Goal: Book appointment/travel/reservation

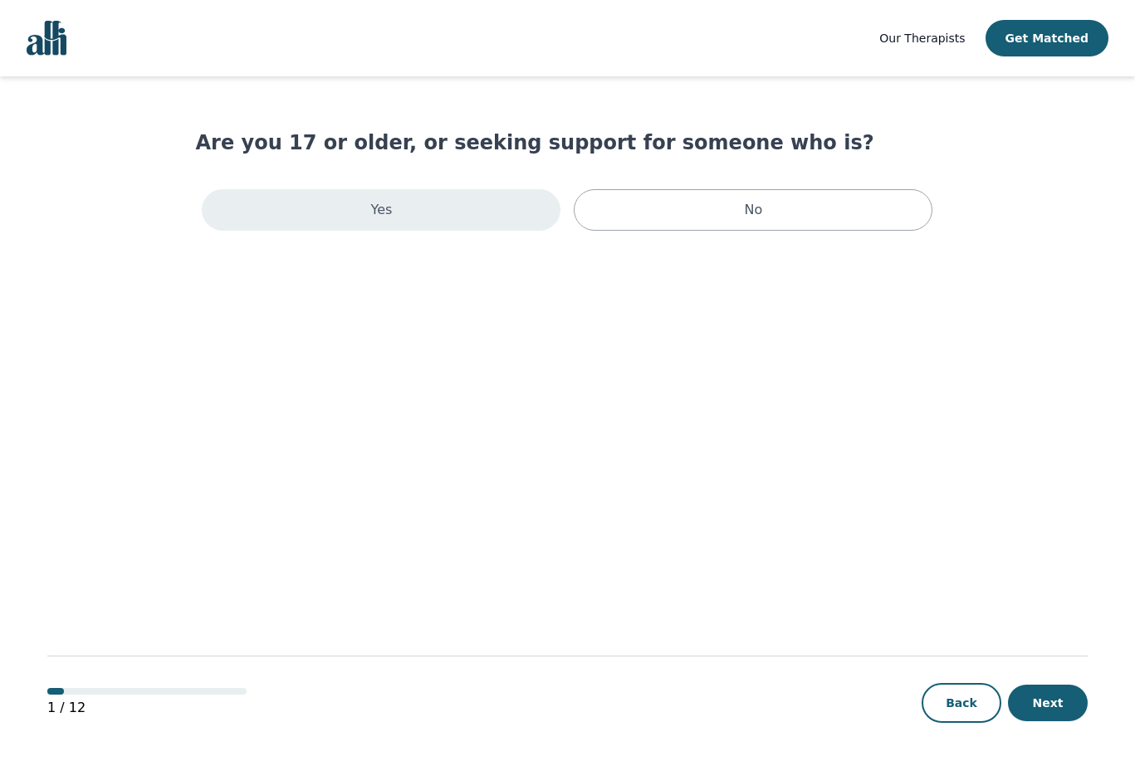
click at [441, 209] on div "Yes" at bounding box center [381, 210] width 359 height 42
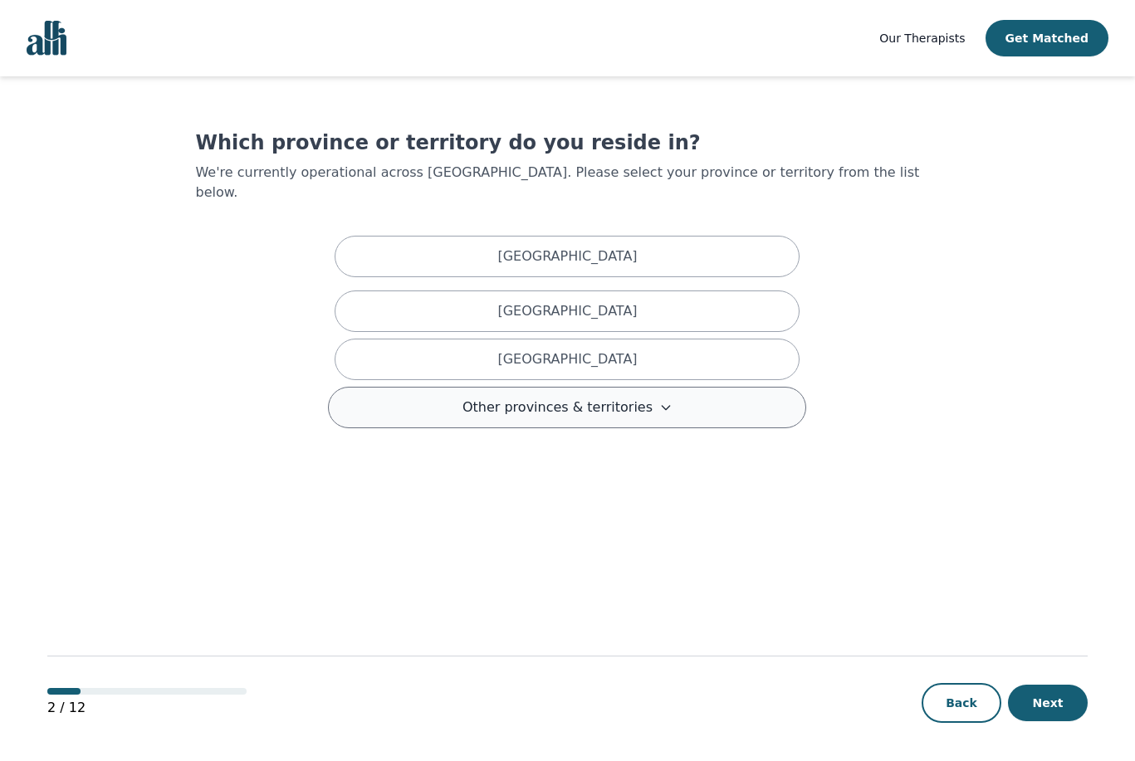
click at [476, 398] on span "Other provinces & territories" at bounding box center [557, 408] width 190 height 20
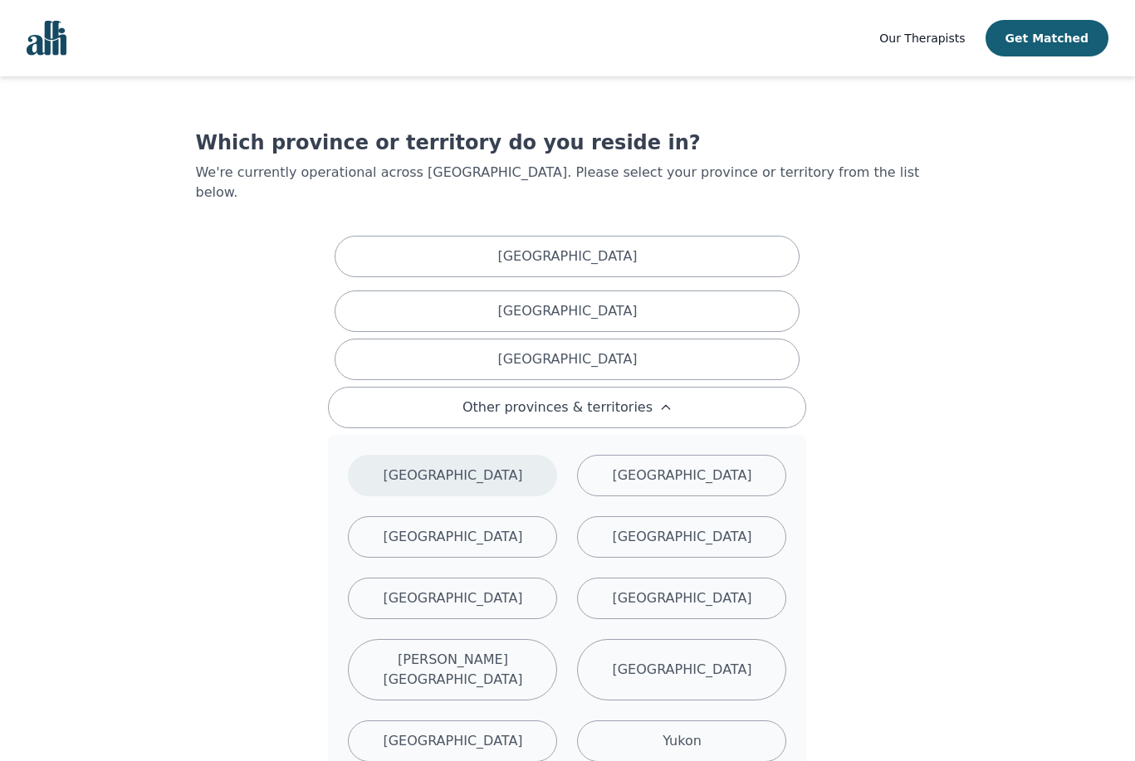
click at [463, 466] on p "[GEOGRAPHIC_DATA]" at bounding box center [452, 476] width 139 height 20
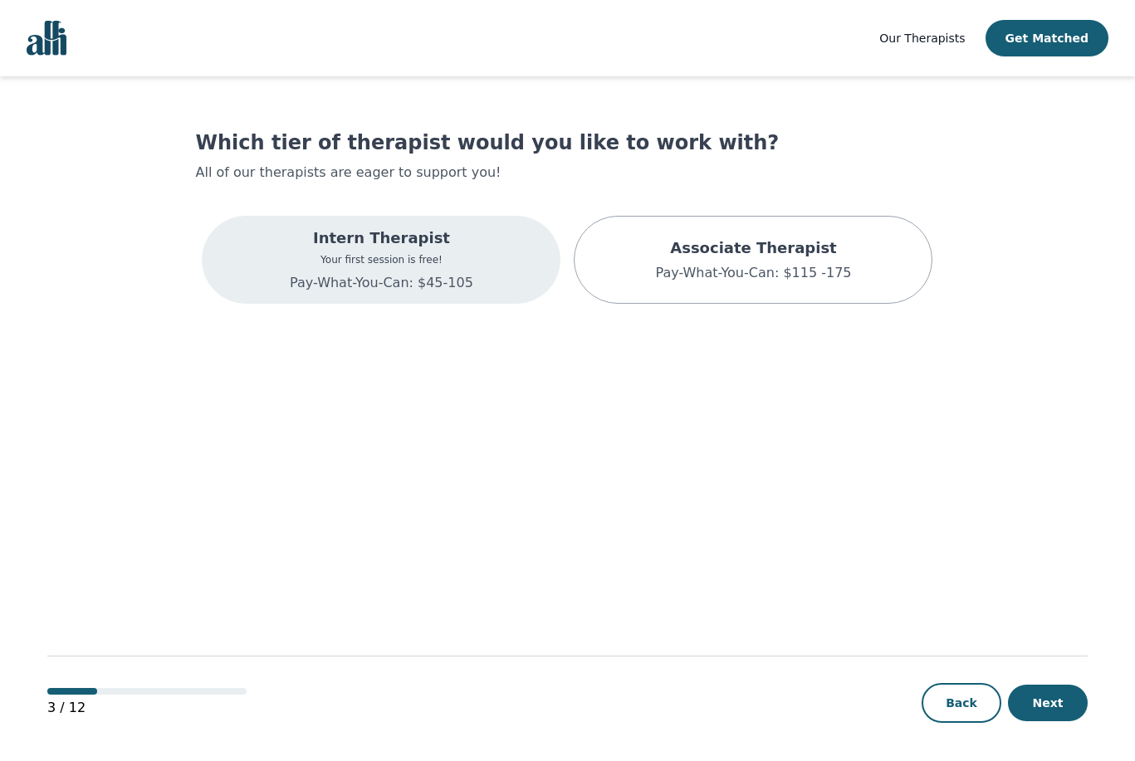
click at [466, 261] on p "Your first session is free!" at bounding box center [381, 259] width 183 height 13
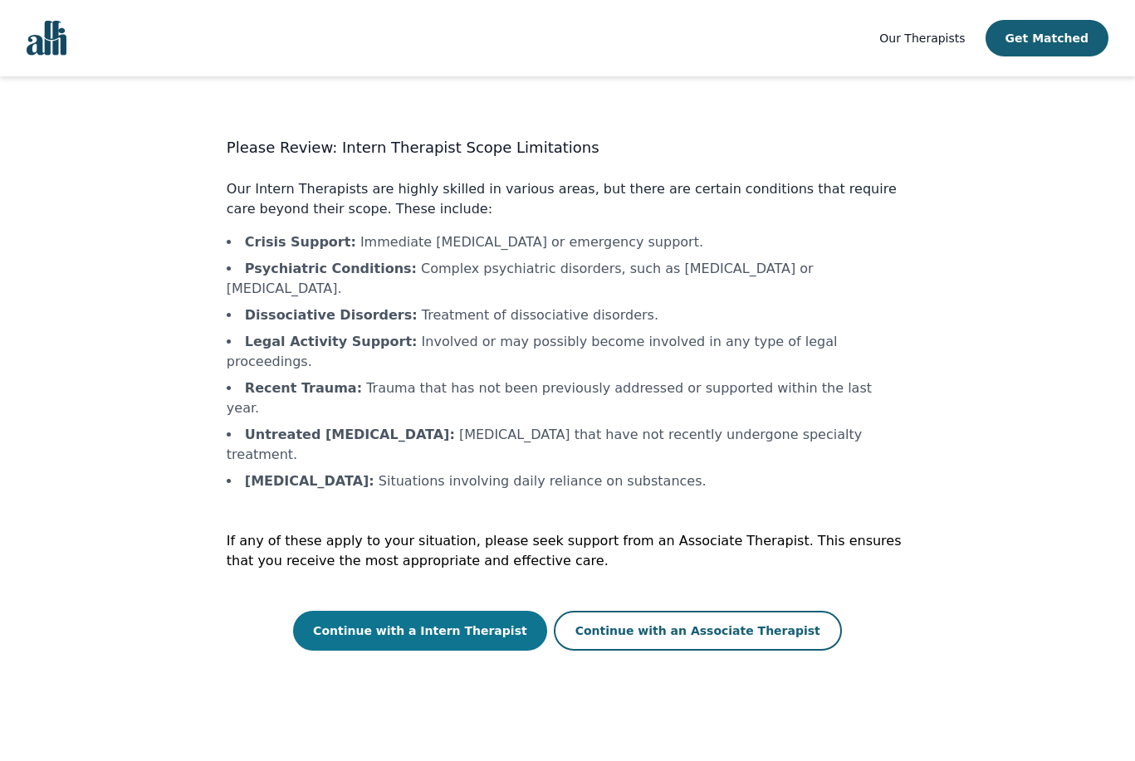
click at [473, 611] on button "Continue with a Intern Therapist" at bounding box center [420, 631] width 254 height 40
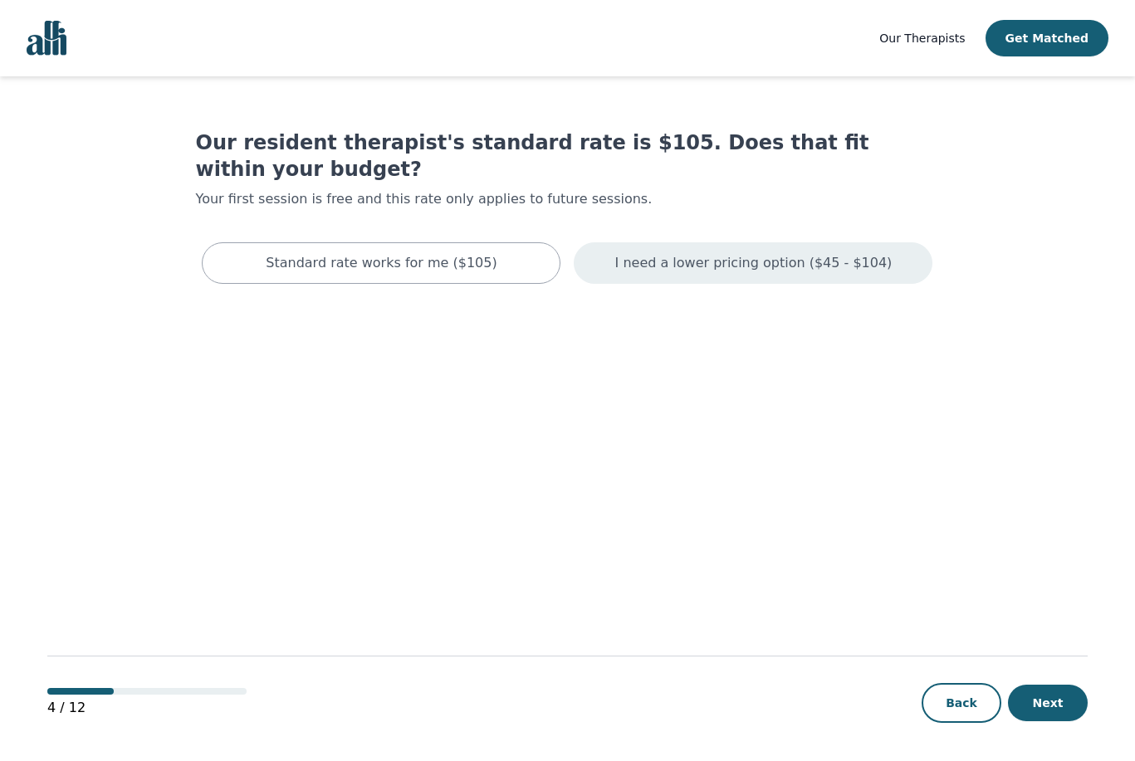
click at [642, 253] on p "I need a lower pricing option ($45 - $104)" at bounding box center [753, 263] width 277 height 20
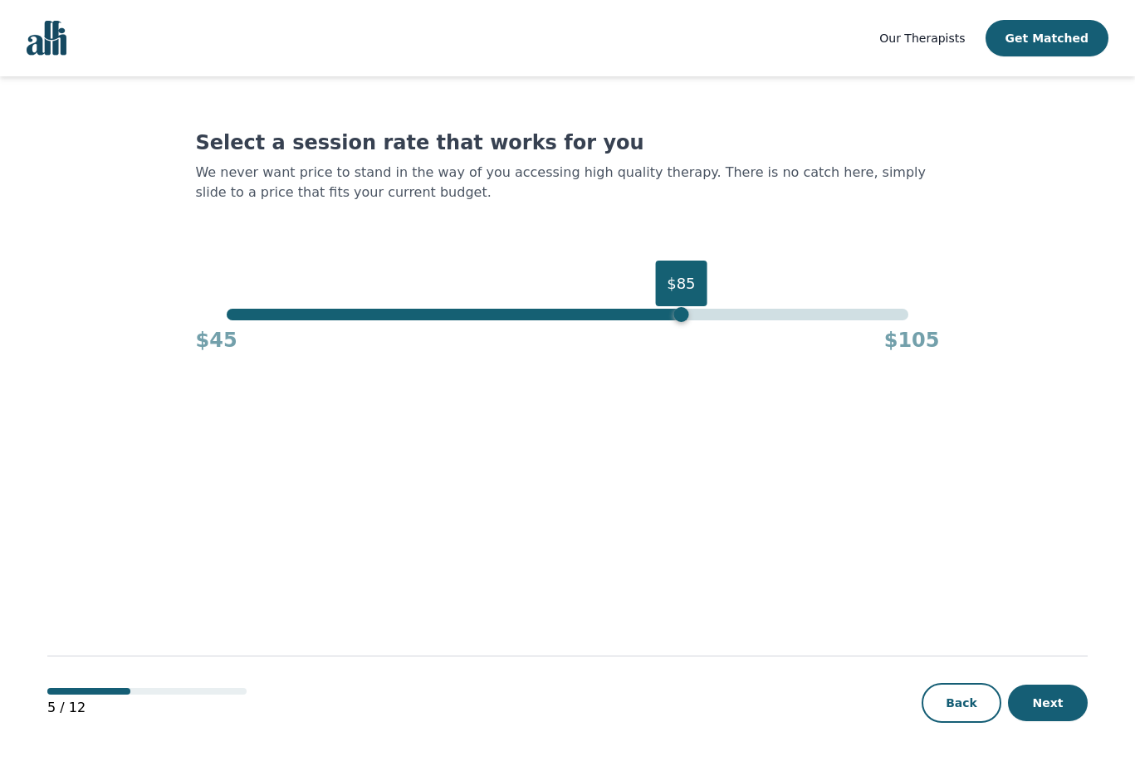
drag, startPoint x: 910, startPoint y: 321, endPoint x: 683, endPoint y: 313, distance: 226.8
click at [683, 313] on div "$85" at bounding box center [680, 314] width 15 height 15
click at [1069, 698] on button "Next" at bounding box center [1048, 703] width 80 height 37
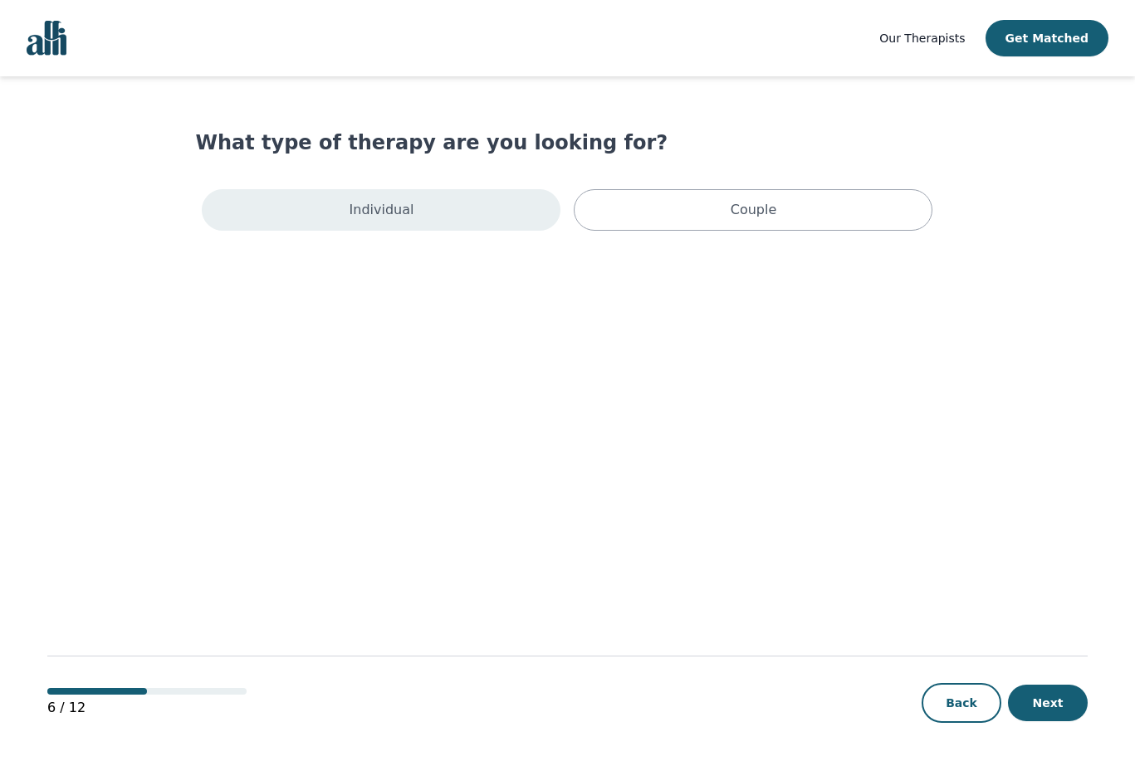
click at [525, 222] on div "Individual" at bounding box center [381, 210] width 359 height 42
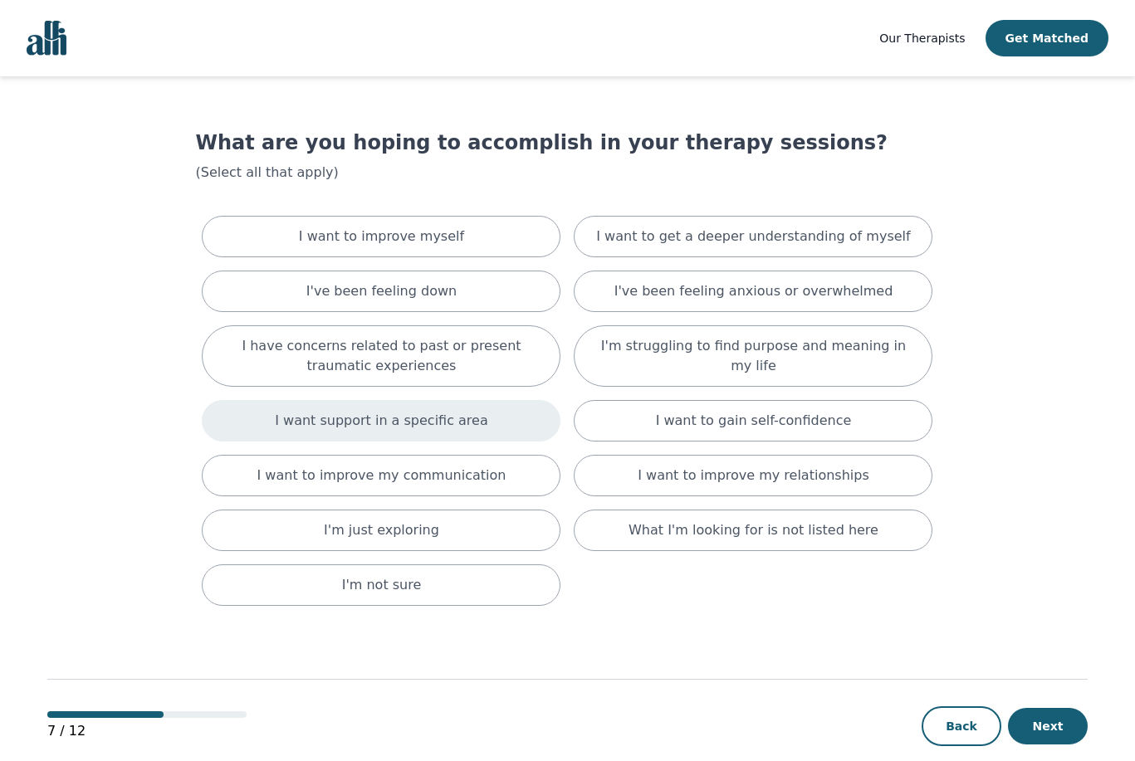
click at [521, 427] on div "I want support in a specific area" at bounding box center [381, 421] width 359 height 42
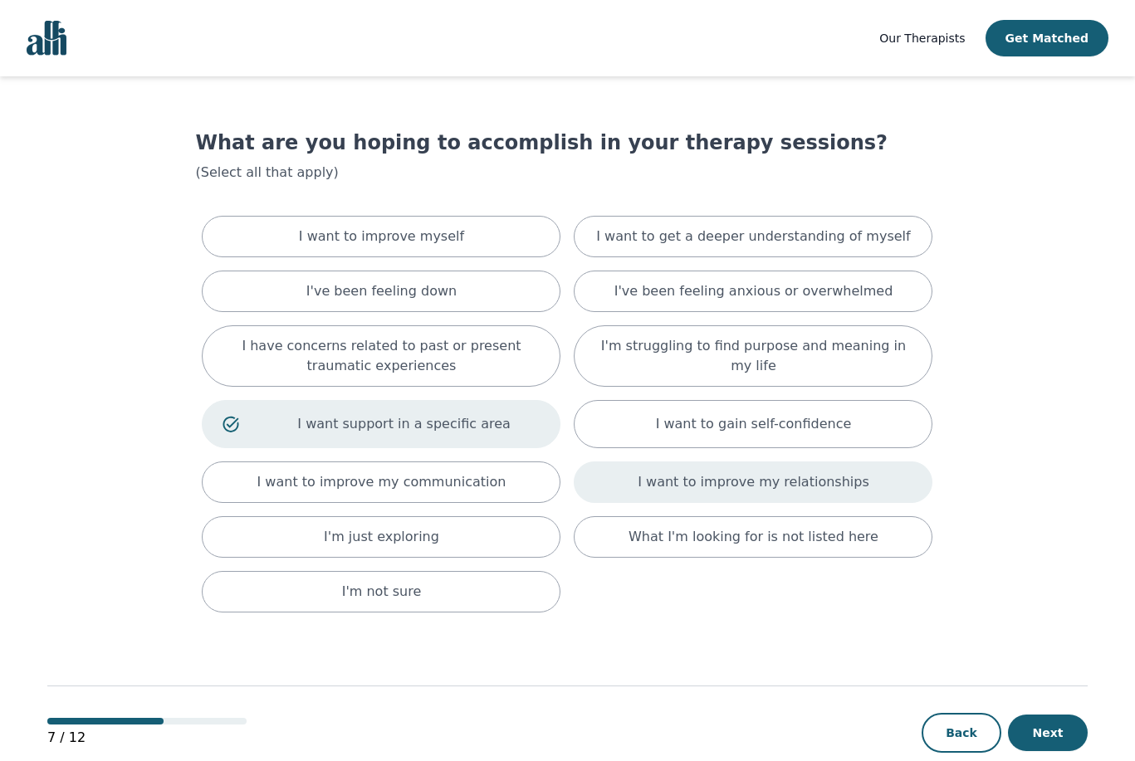
click at [678, 484] on p "I want to improve my relationships" at bounding box center [752, 482] width 231 height 20
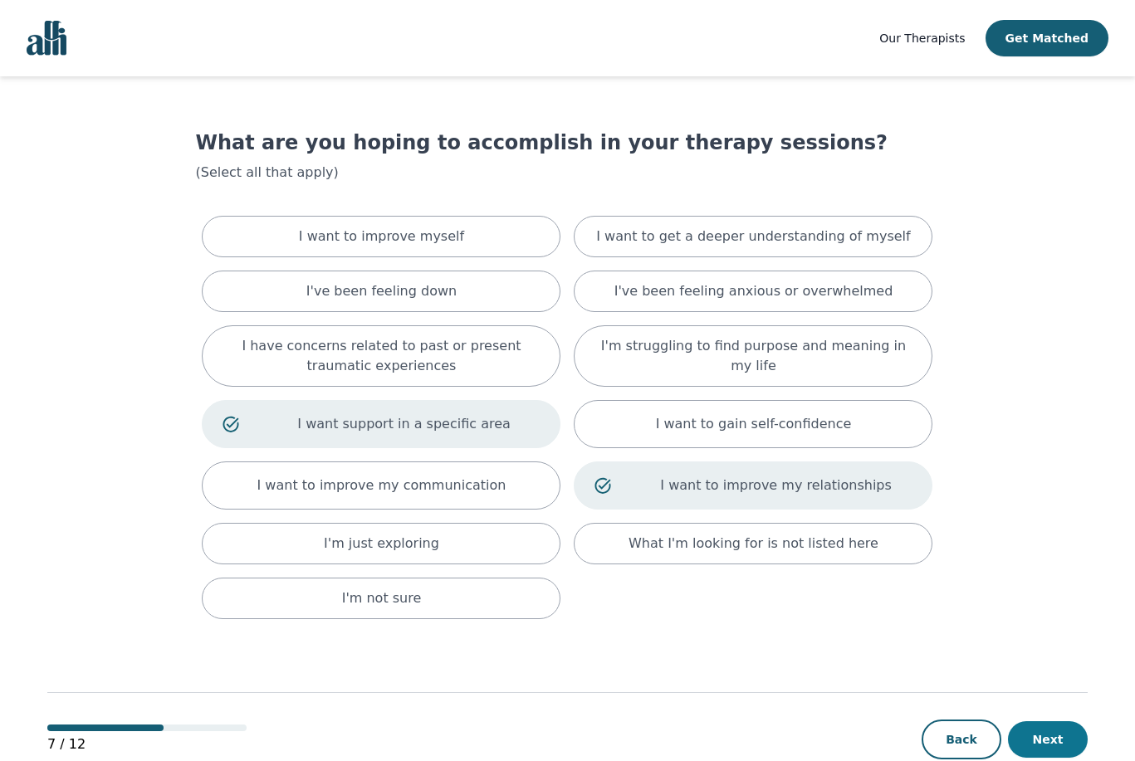
click at [1061, 736] on button "Next" at bounding box center [1048, 739] width 80 height 37
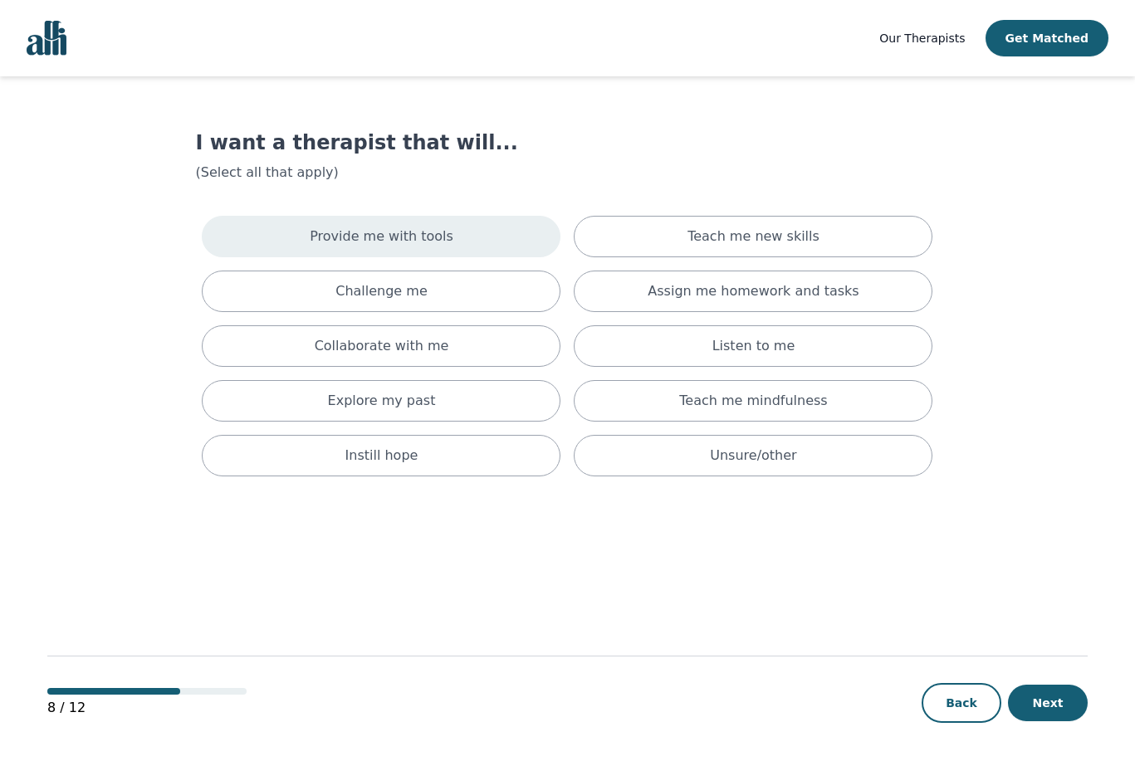
click at [423, 225] on div "Provide me with tools" at bounding box center [381, 237] width 359 height 42
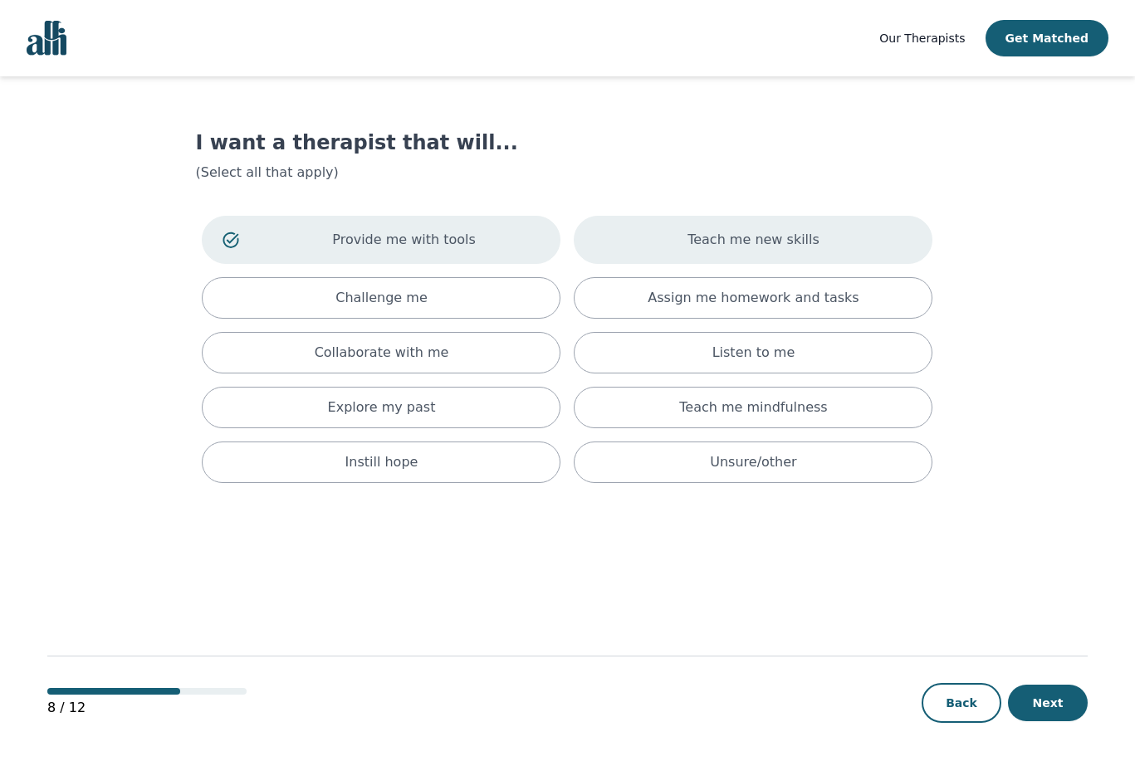
click at [633, 236] on div "Teach me new skills" at bounding box center [753, 240] width 359 height 48
click at [1067, 699] on button "Next" at bounding box center [1048, 703] width 80 height 37
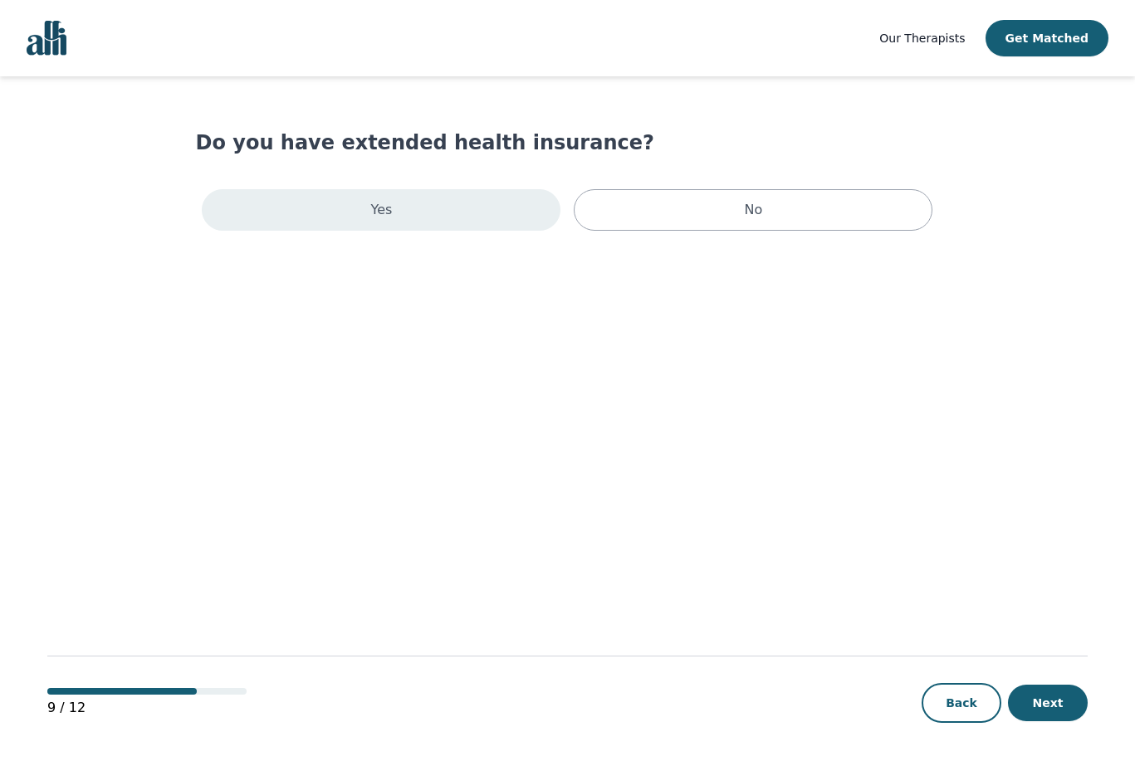
click at [503, 204] on div "Yes" at bounding box center [381, 210] width 359 height 42
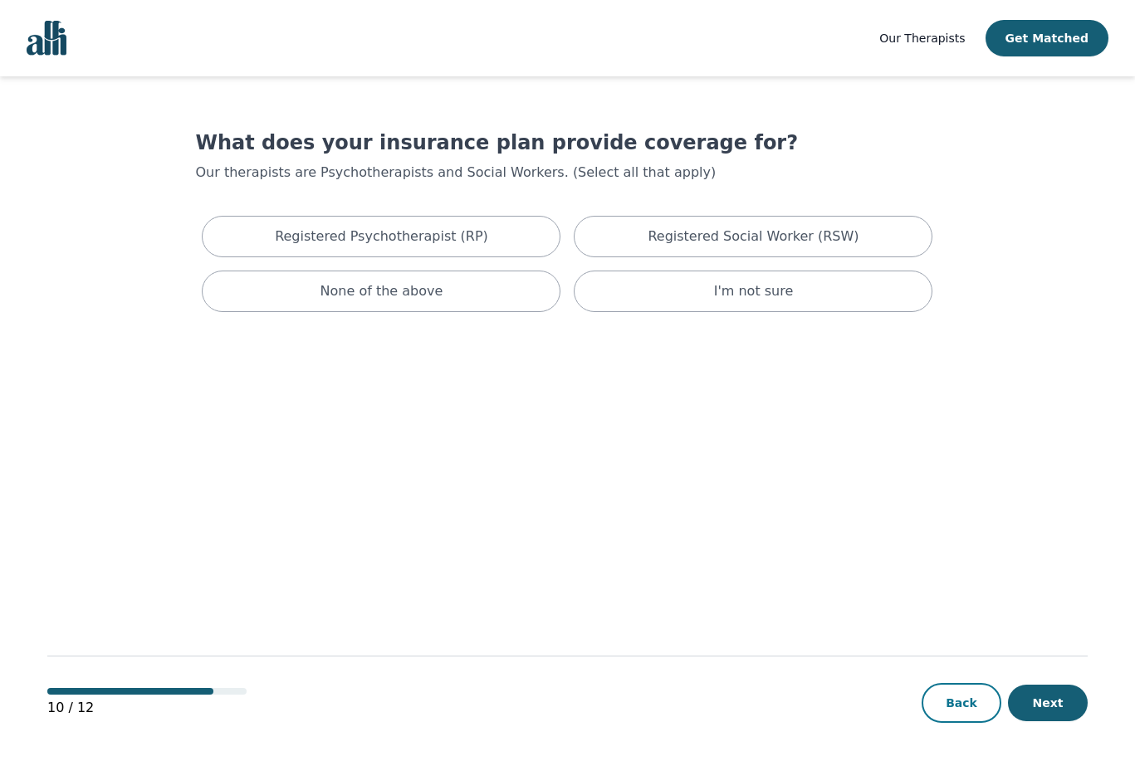
click at [973, 710] on button "Back" at bounding box center [961, 703] width 80 height 40
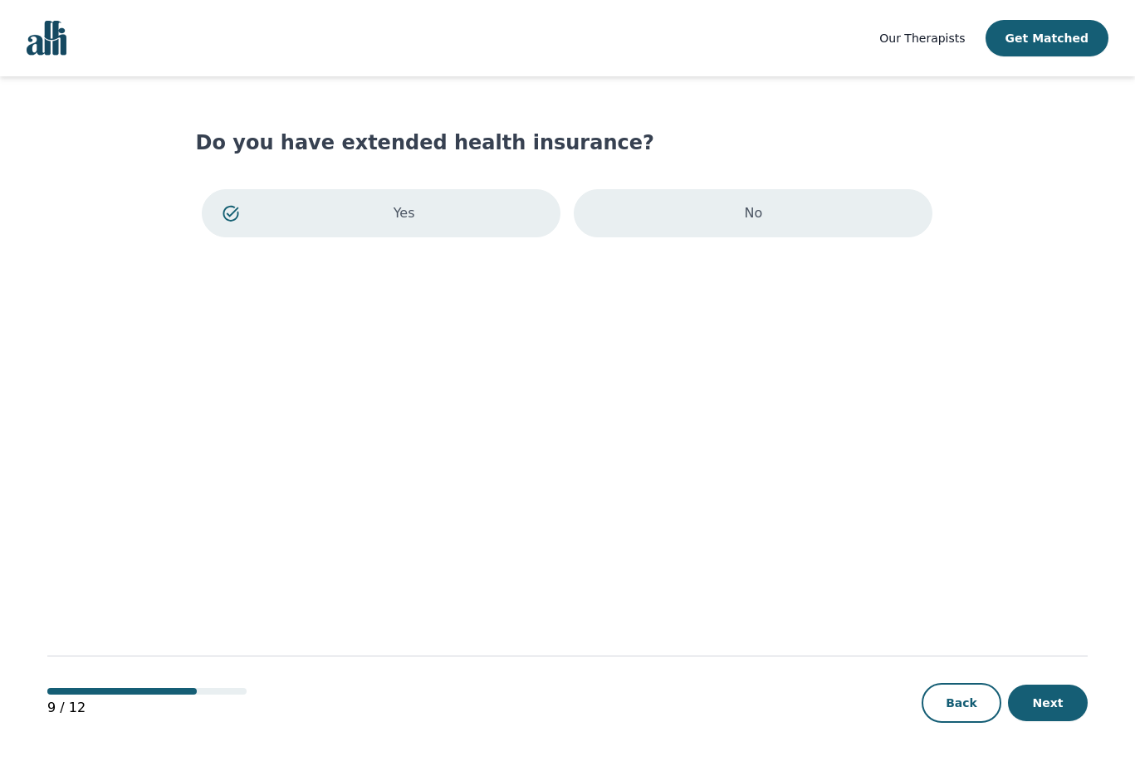
click at [750, 222] on p "No" at bounding box center [754, 213] width 18 height 20
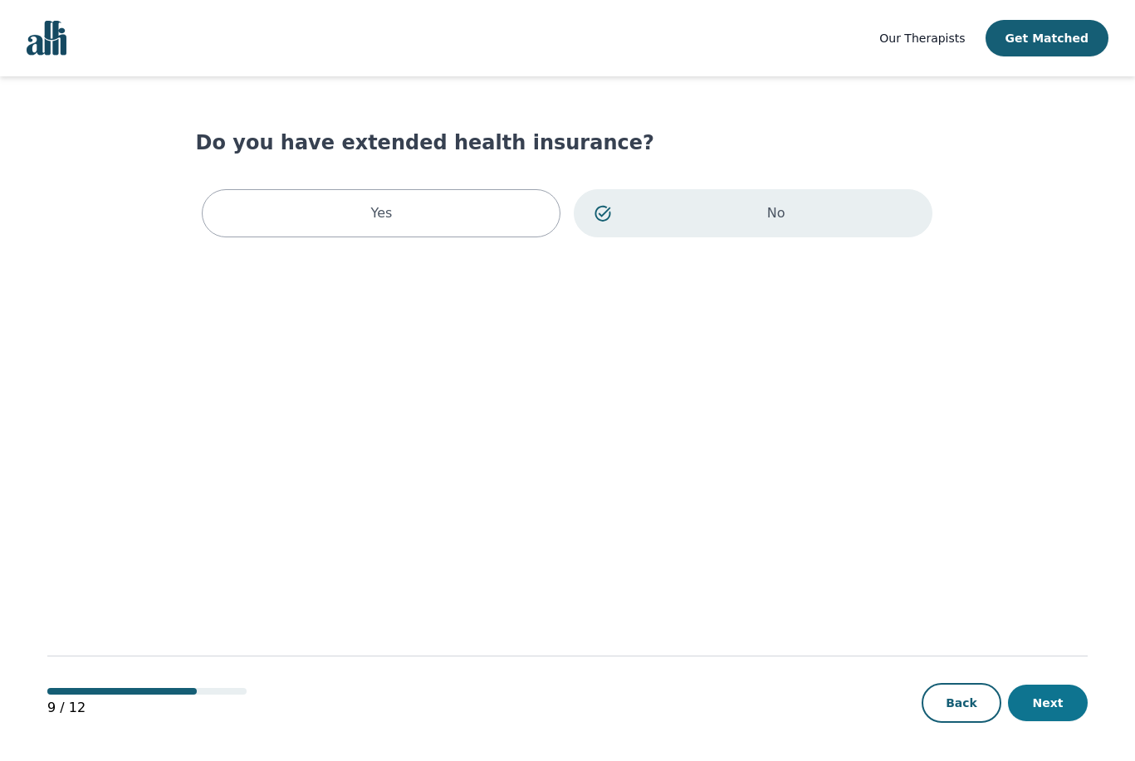
click at [1043, 702] on button "Next" at bounding box center [1048, 703] width 80 height 37
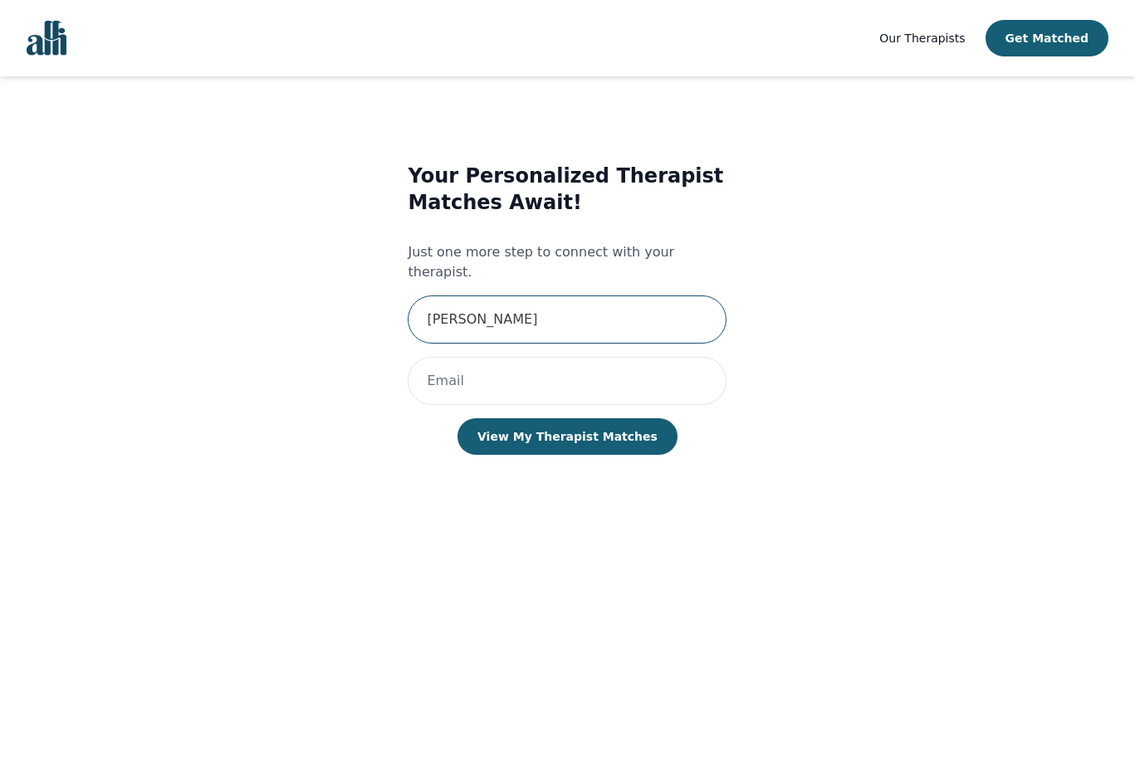
type input "[PERSON_NAME]"
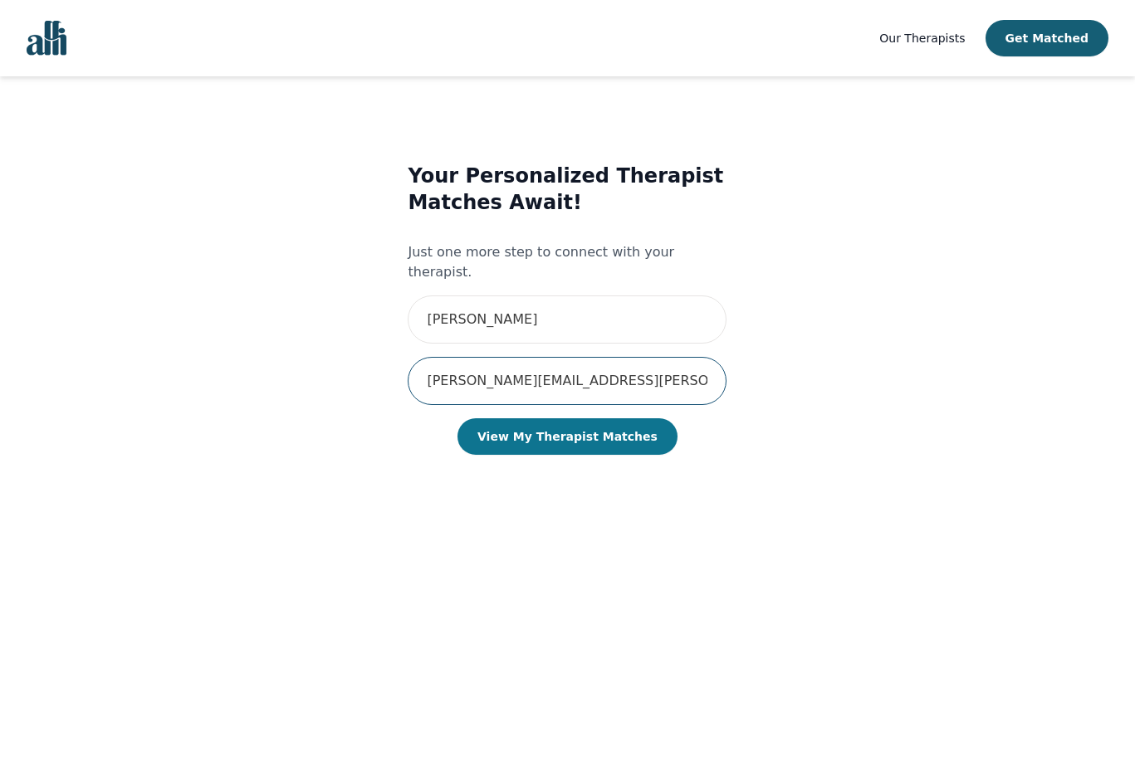
type input "[PERSON_NAME][EMAIL_ADDRESS][PERSON_NAME][DOMAIN_NAME]"
click at [580, 418] on button "View My Therapist Matches" at bounding box center [567, 436] width 220 height 37
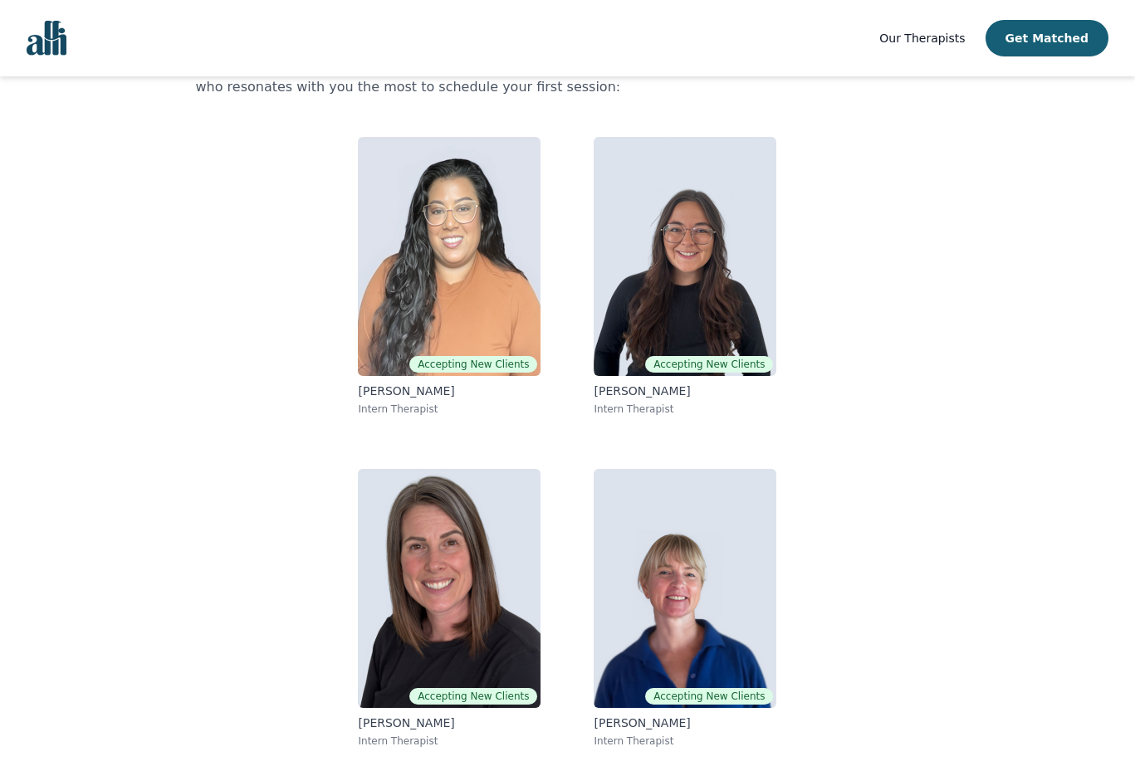
scroll to position [105, 0]
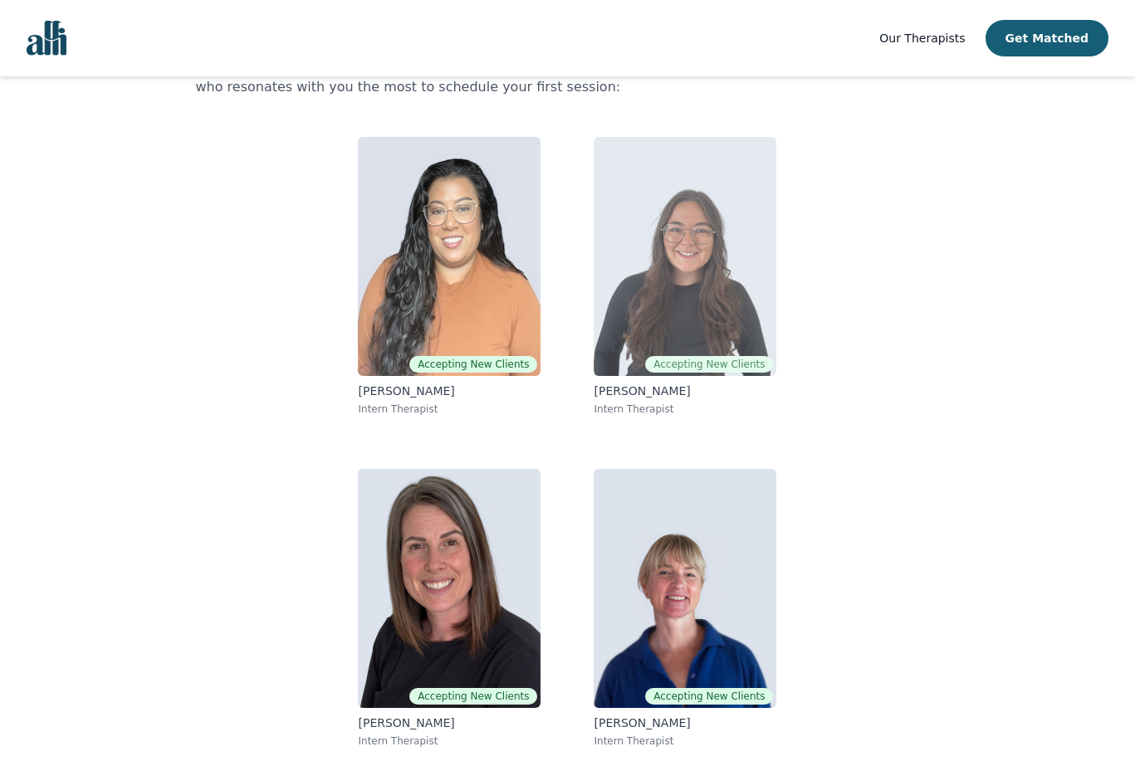
click at [655, 296] on img at bounding box center [685, 256] width 183 height 239
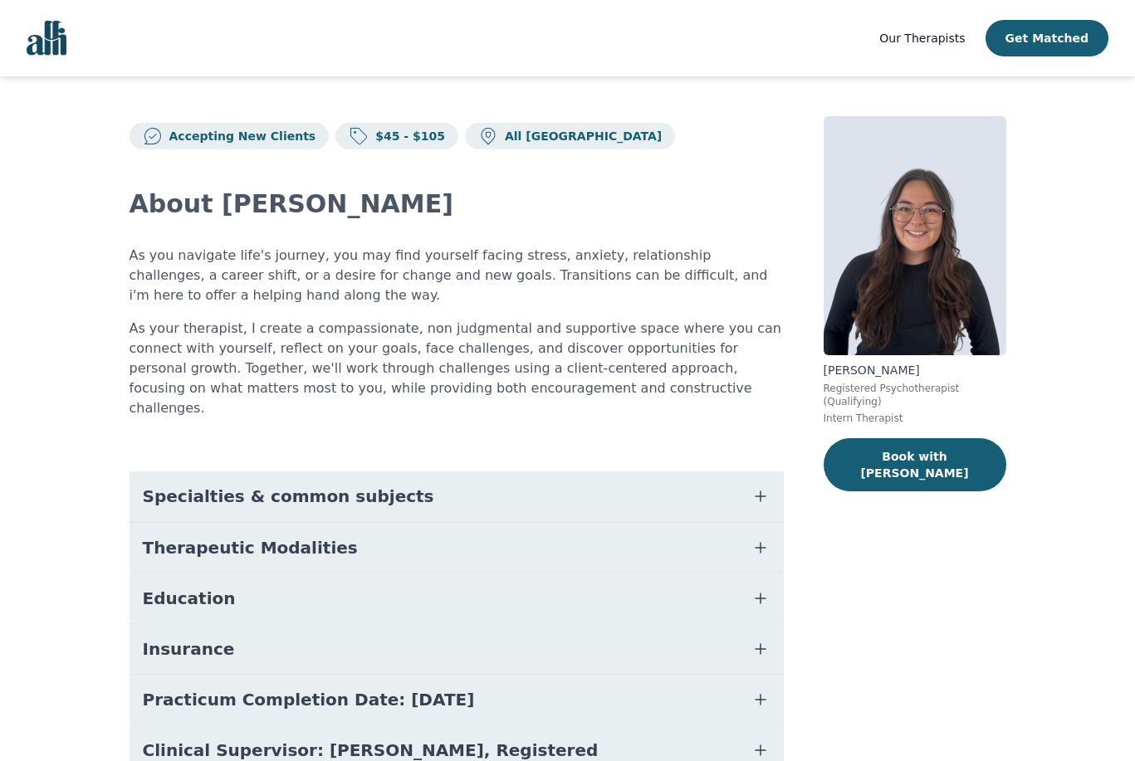
click at [760, 491] on icon "button" at bounding box center [760, 496] width 10 height 10
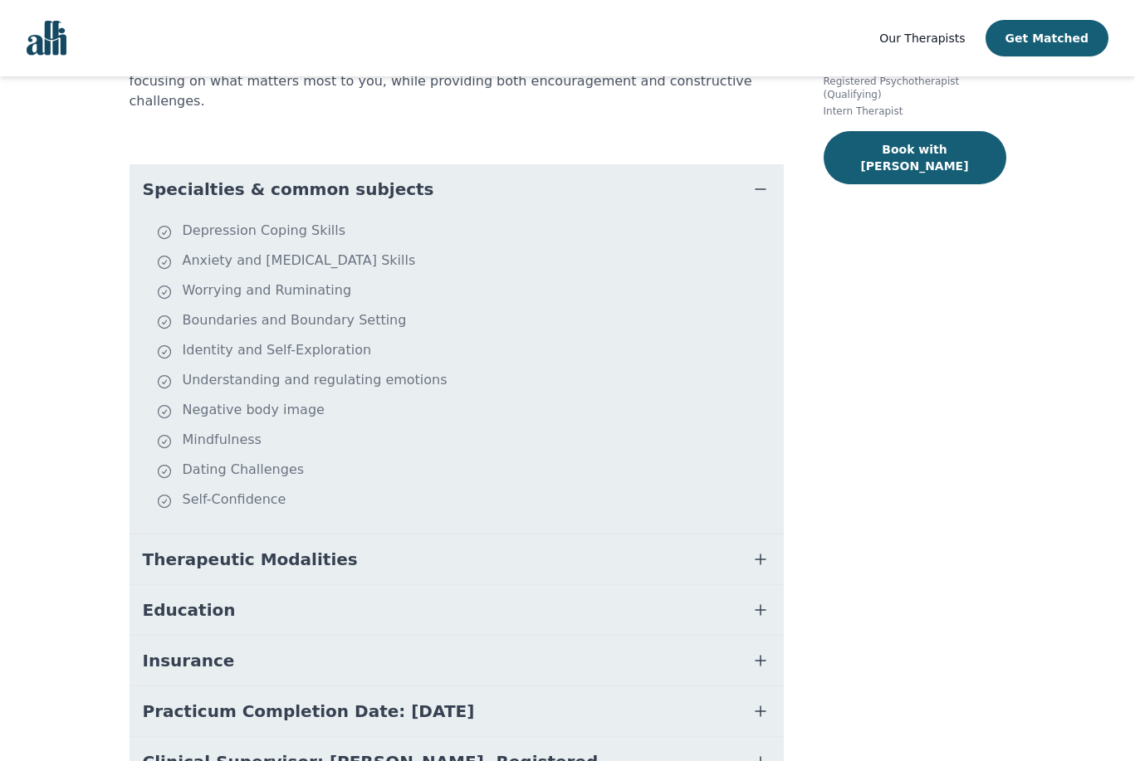
scroll to position [325, 0]
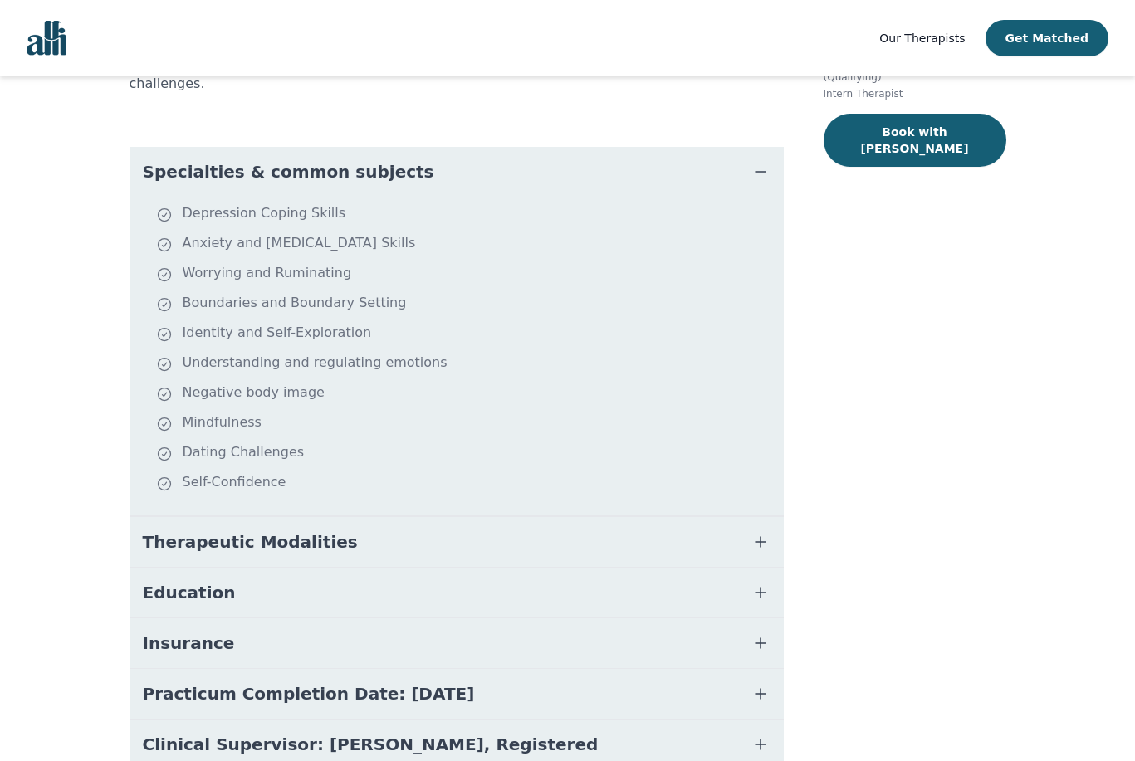
click at [763, 583] on icon "button" at bounding box center [760, 593] width 20 height 20
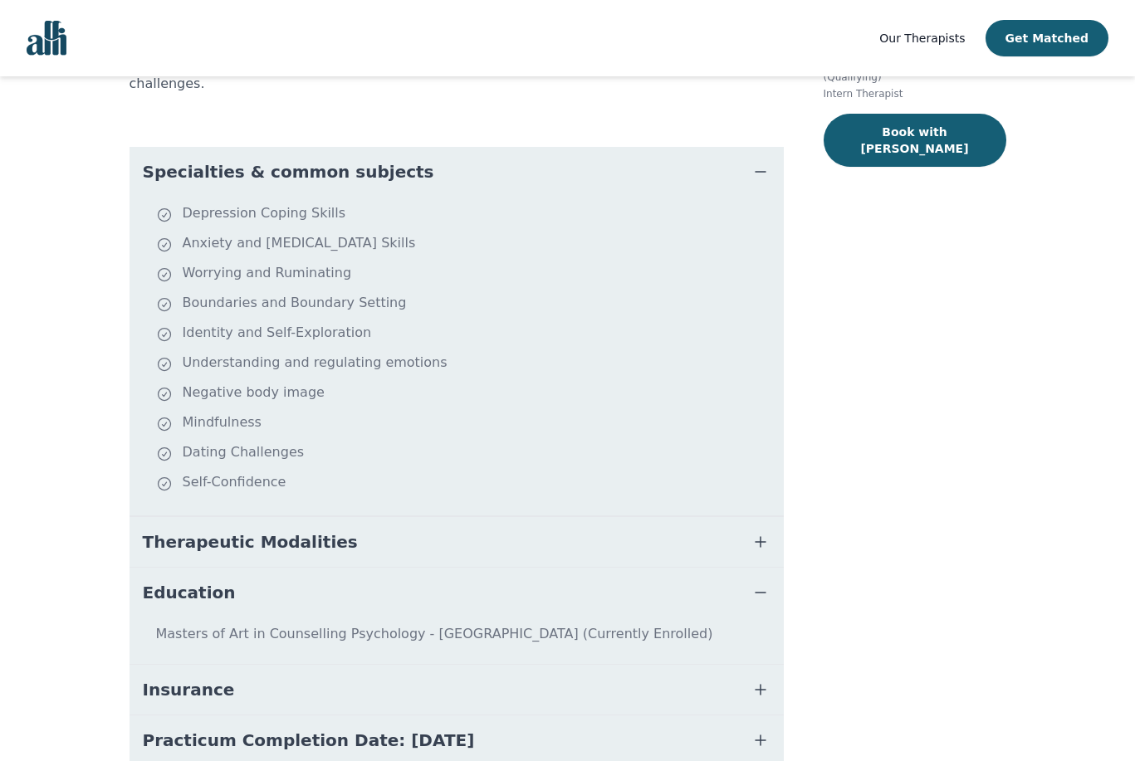
click at [763, 583] on icon "button" at bounding box center [760, 593] width 20 height 20
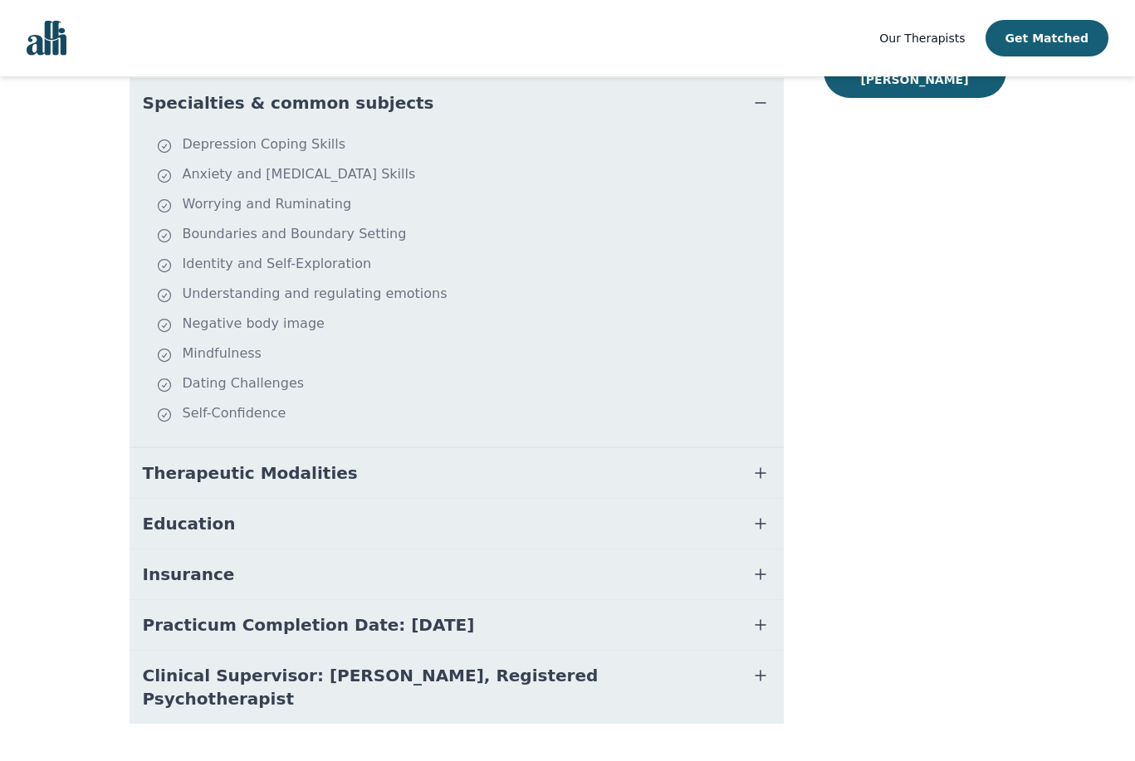
scroll to position [393, 0]
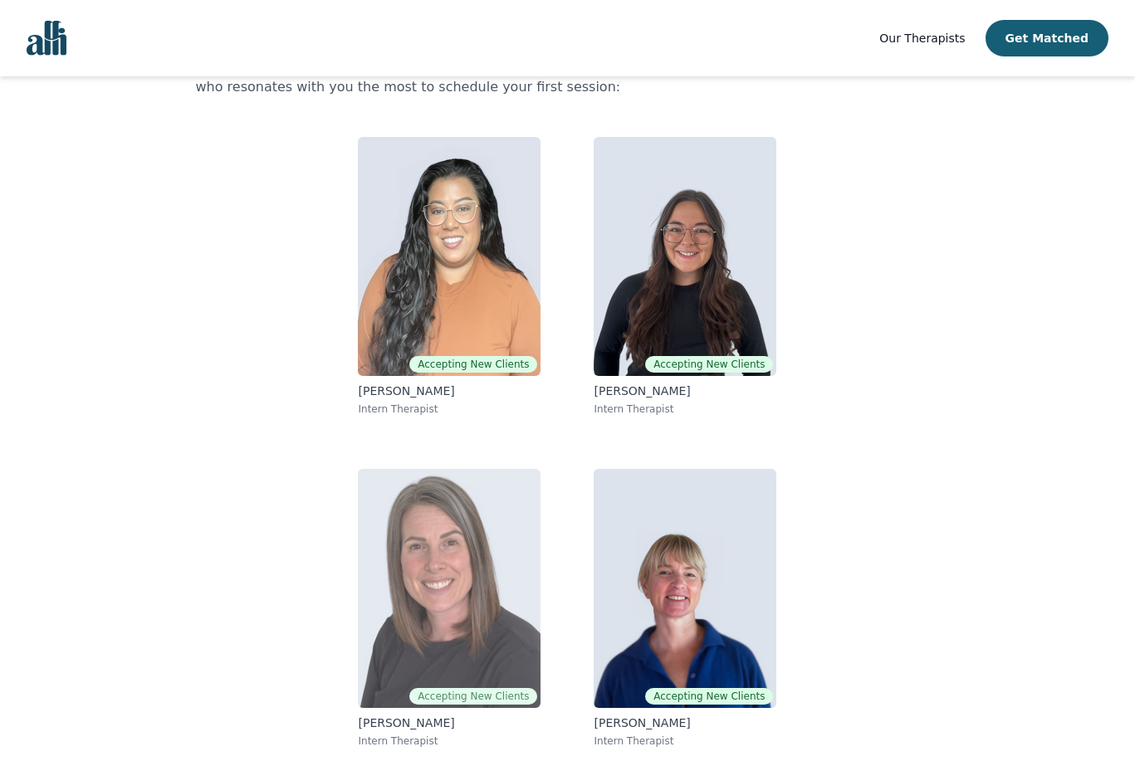
click at [494, 552] on img at bounding box center [449, 588] width 183 height 239
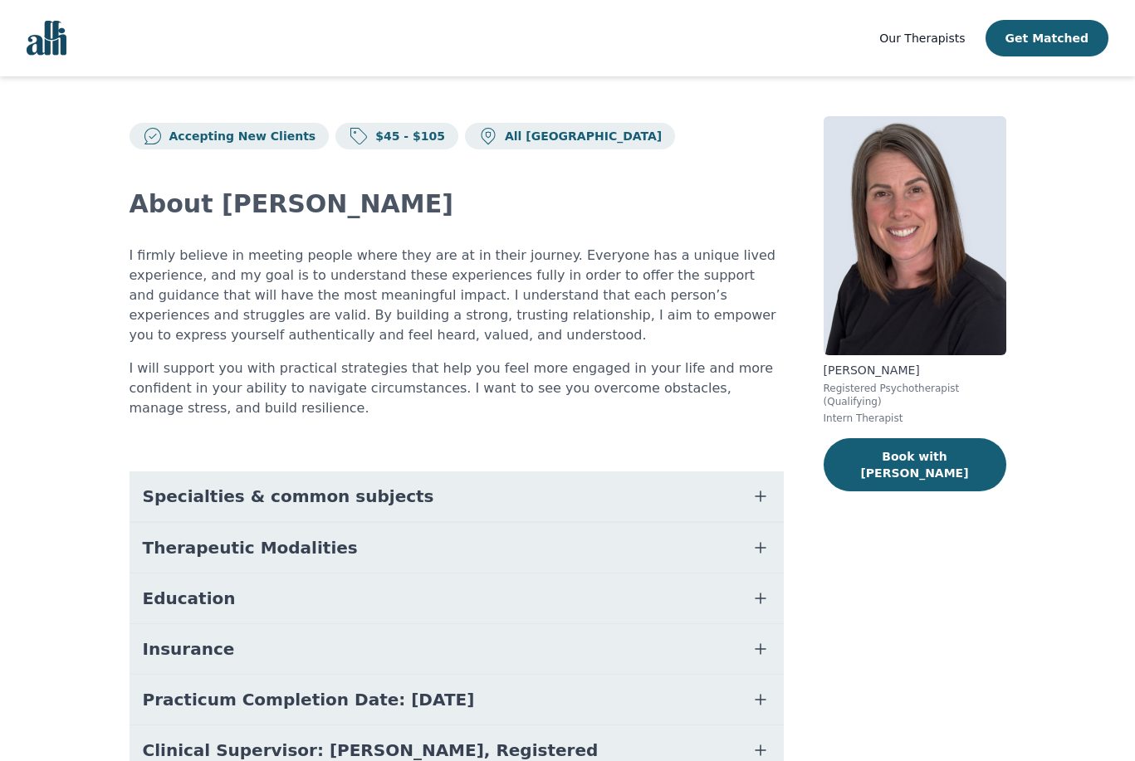
click at [764, 494] on icon "button" at bounding box center [760, 496] width 20 height 20
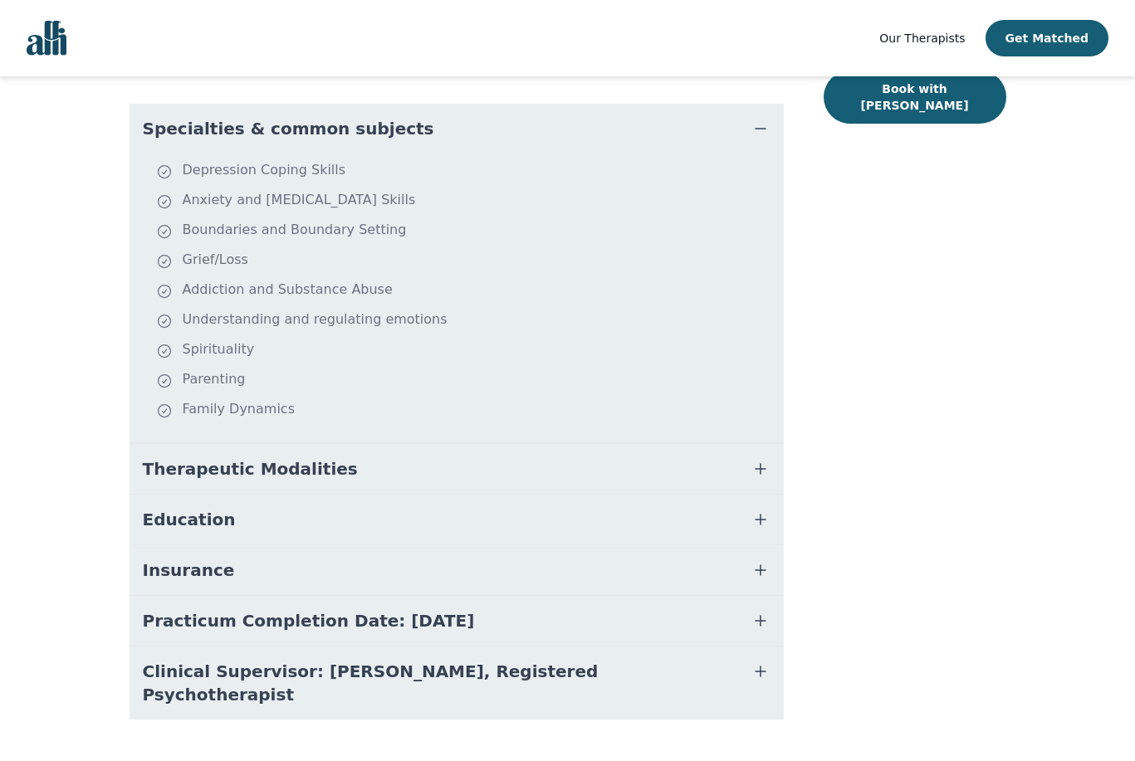
scroll to position [369, 0]
click at [763, 517] on icon "button" at bounding box center [760, 518] width 20 height 20
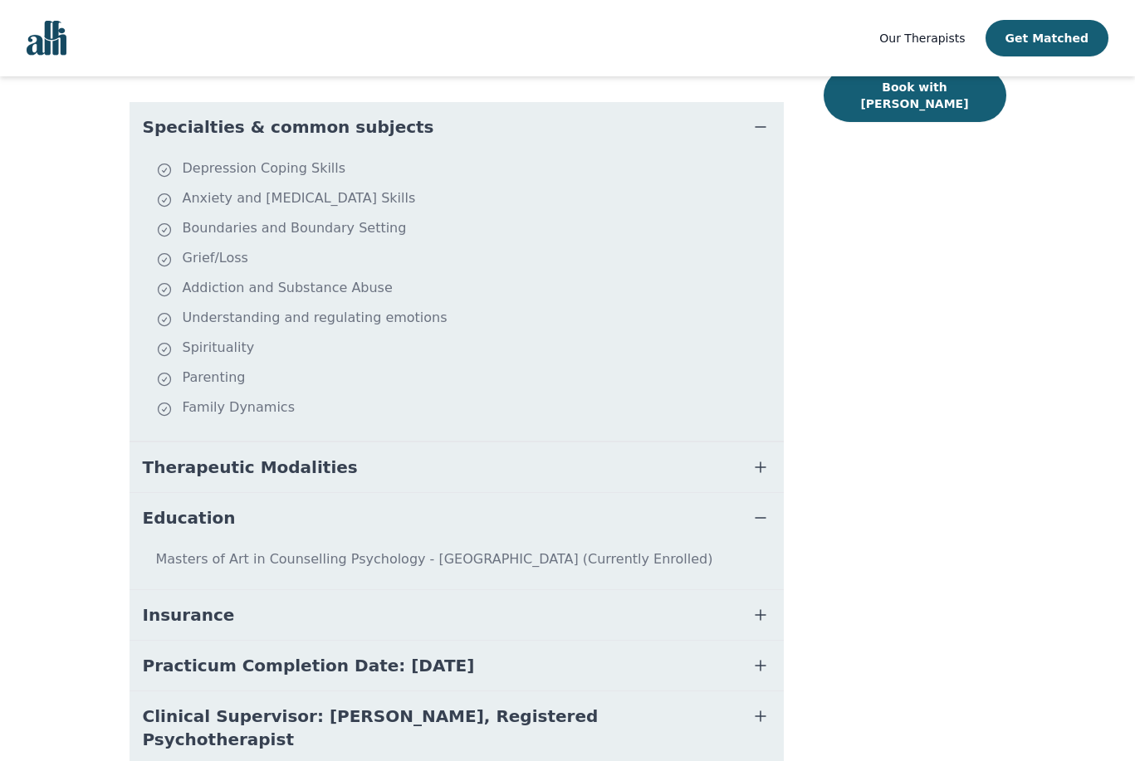
click at [763, 517] on icon "button" at bounding box center [760, 518] width 20 height 20
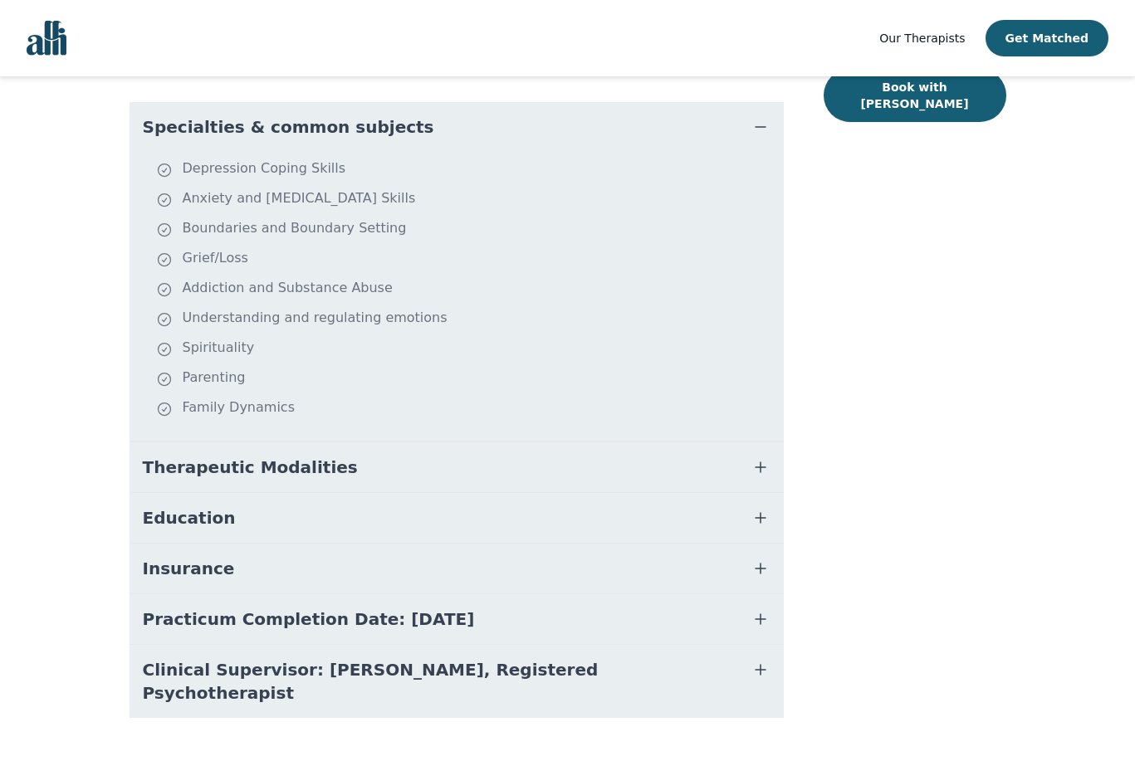
click at [763, 570] on icon "button" at bounding box center [760, 569] width 20 height 20
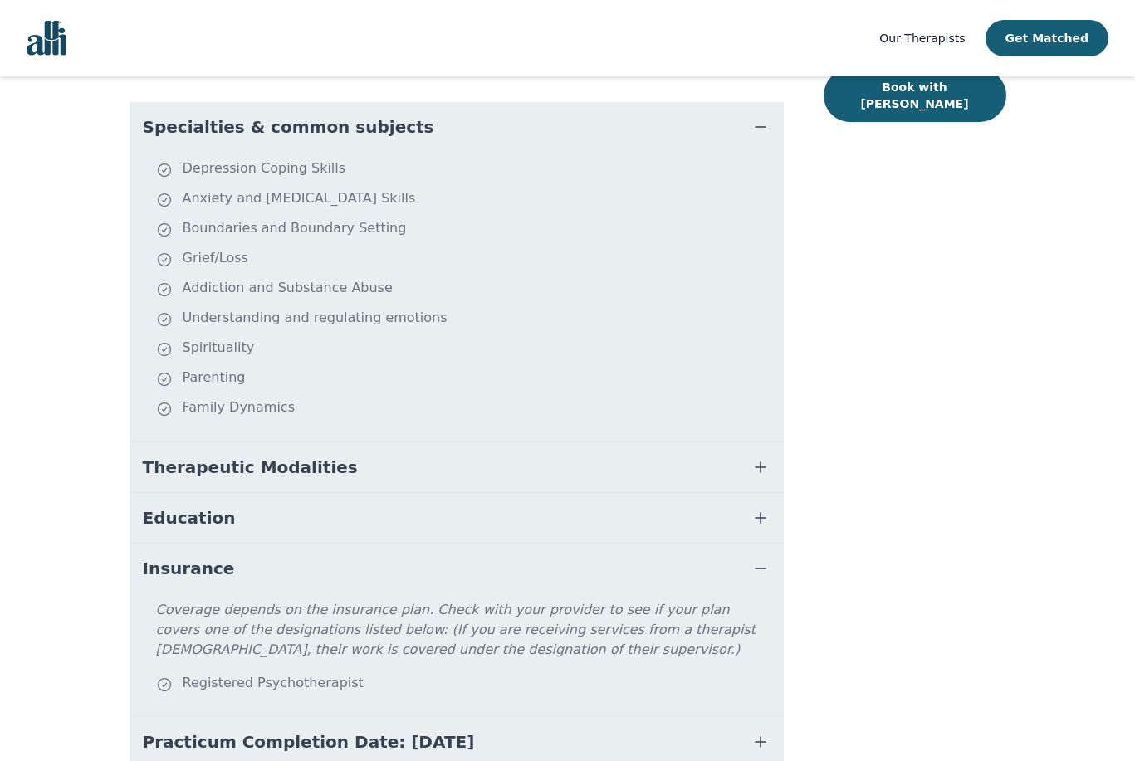
click at [763, 570] on icon "button" at bounding box center [760, 569] width 20 height 20
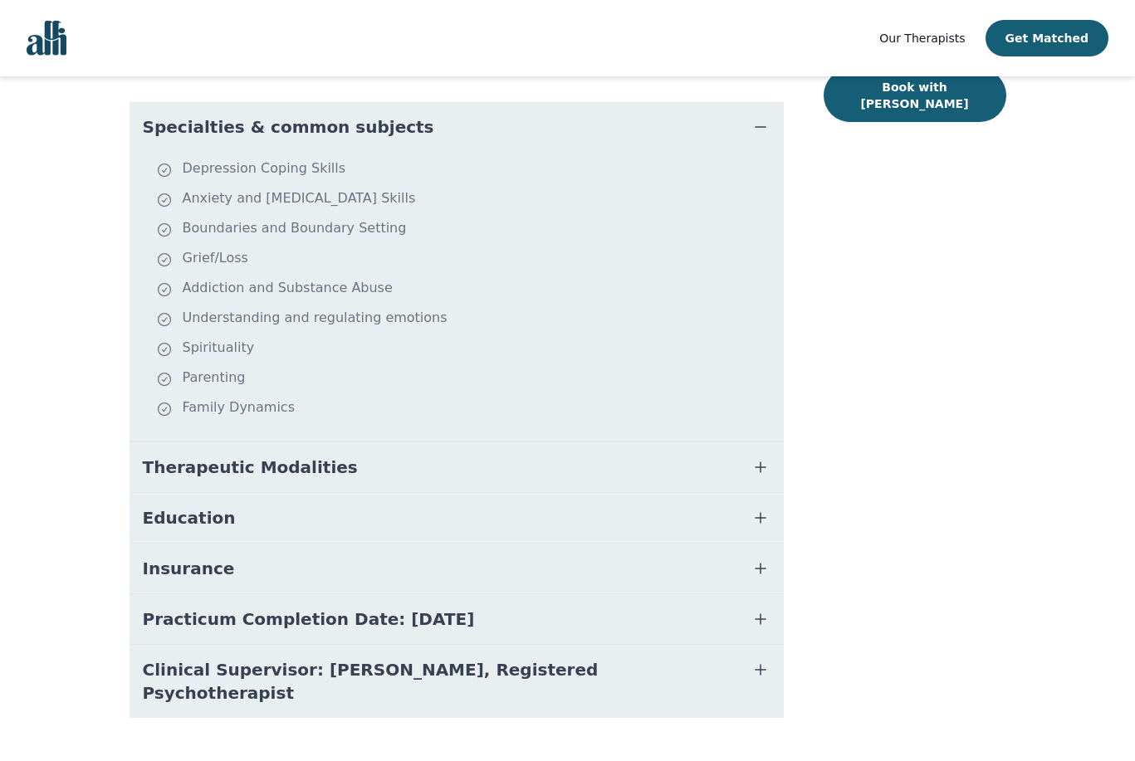
click at [767, 613] on icon "button" at bounding box center [760, 619] width 20 height 20
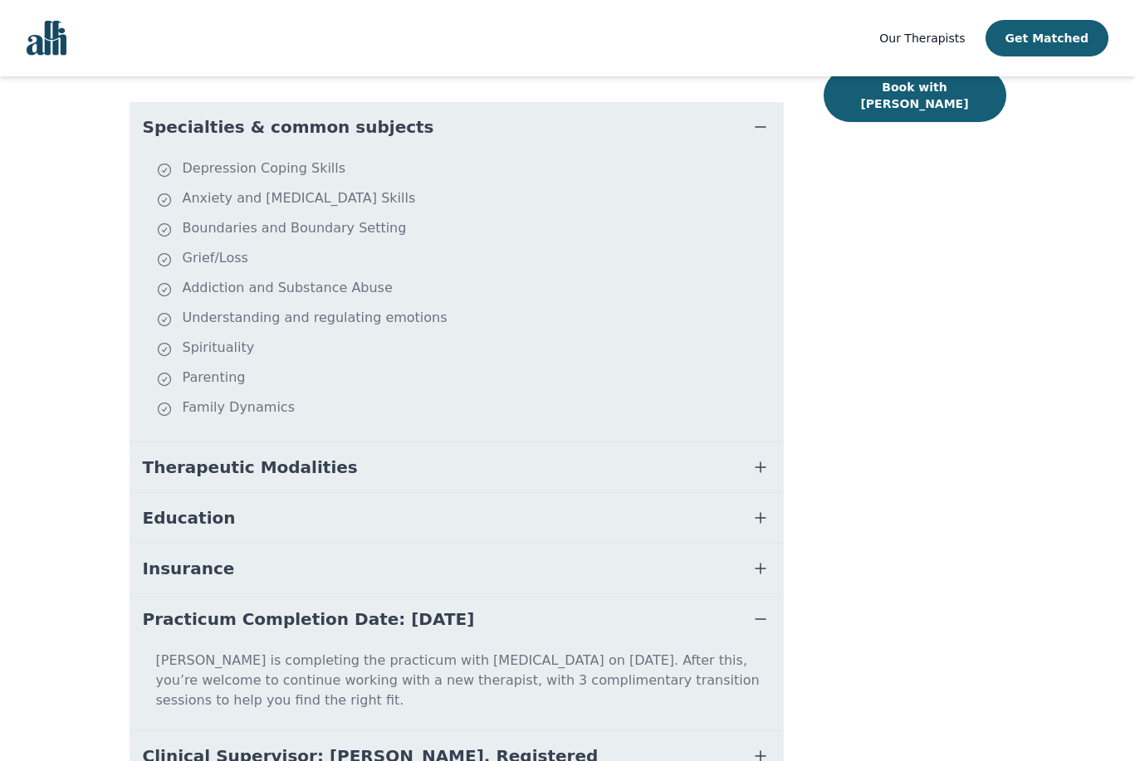
click at [767, 613] on icon "button" at bounding box center [760, 619] width 20 height 20
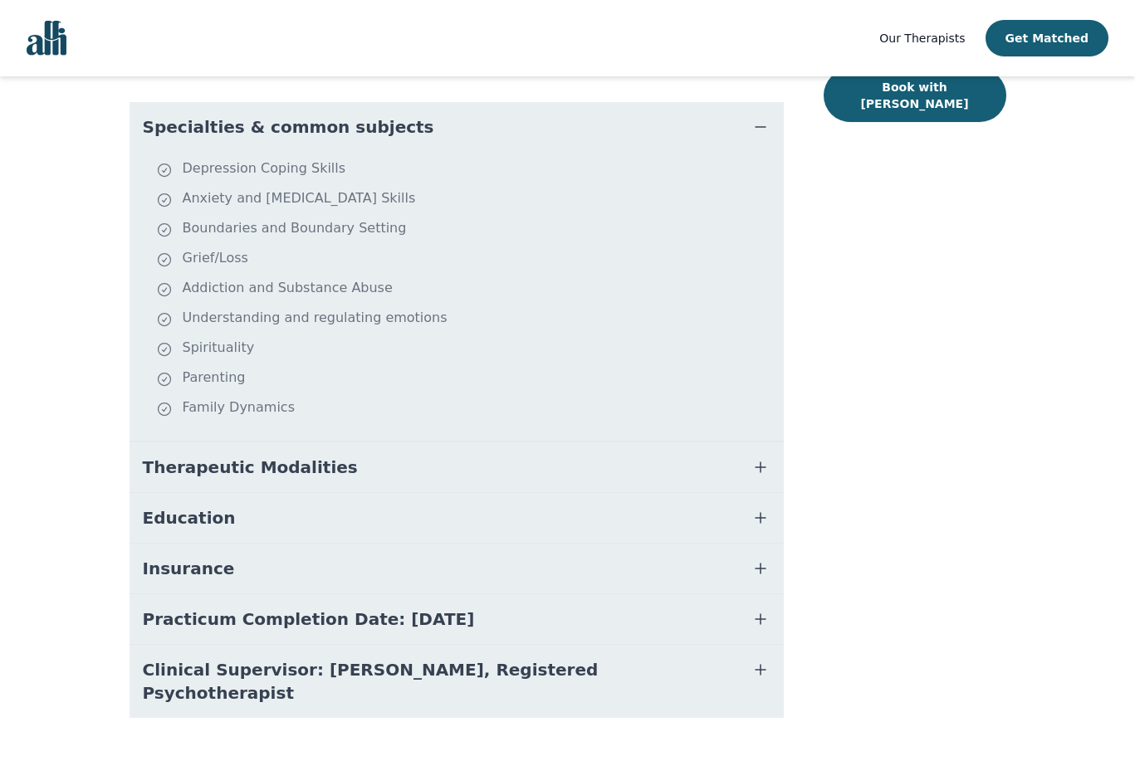
click at [754, 669] on icon "button" at bounding box center [760, 670] width 20 height 20
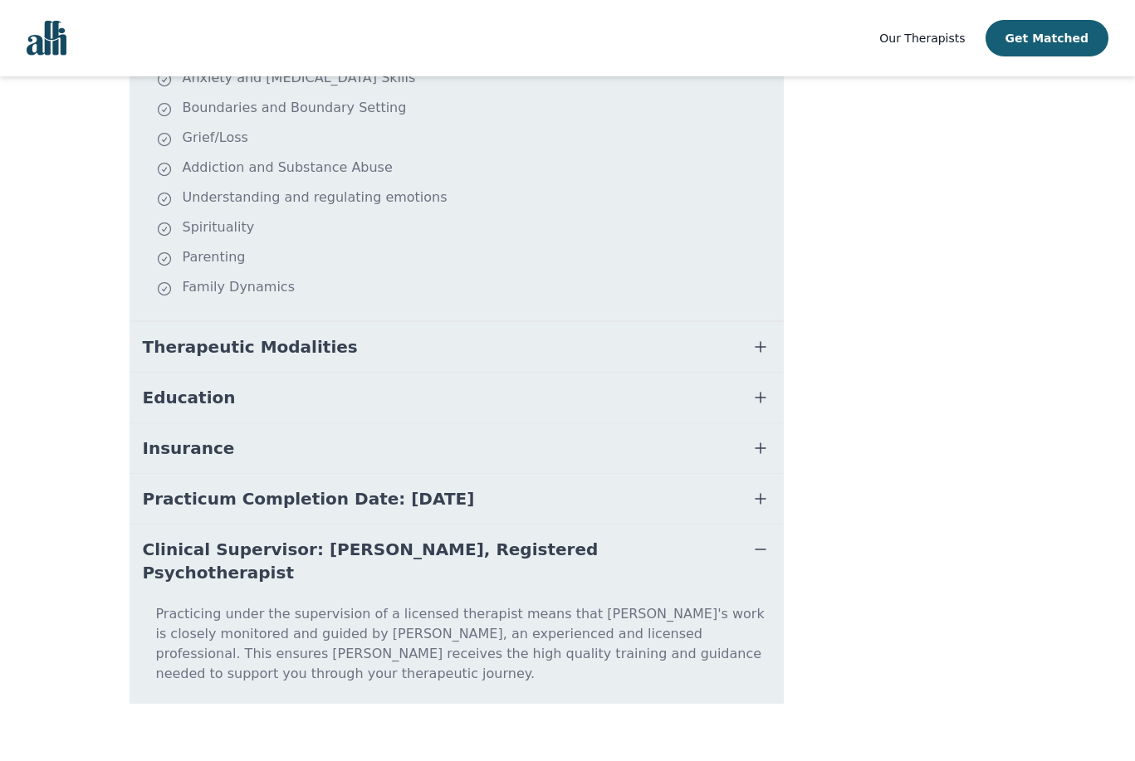
scroll to position [489, 0]
click at [759, 550] on icon "button" at bounding box center [760, 550] width 10 height 0
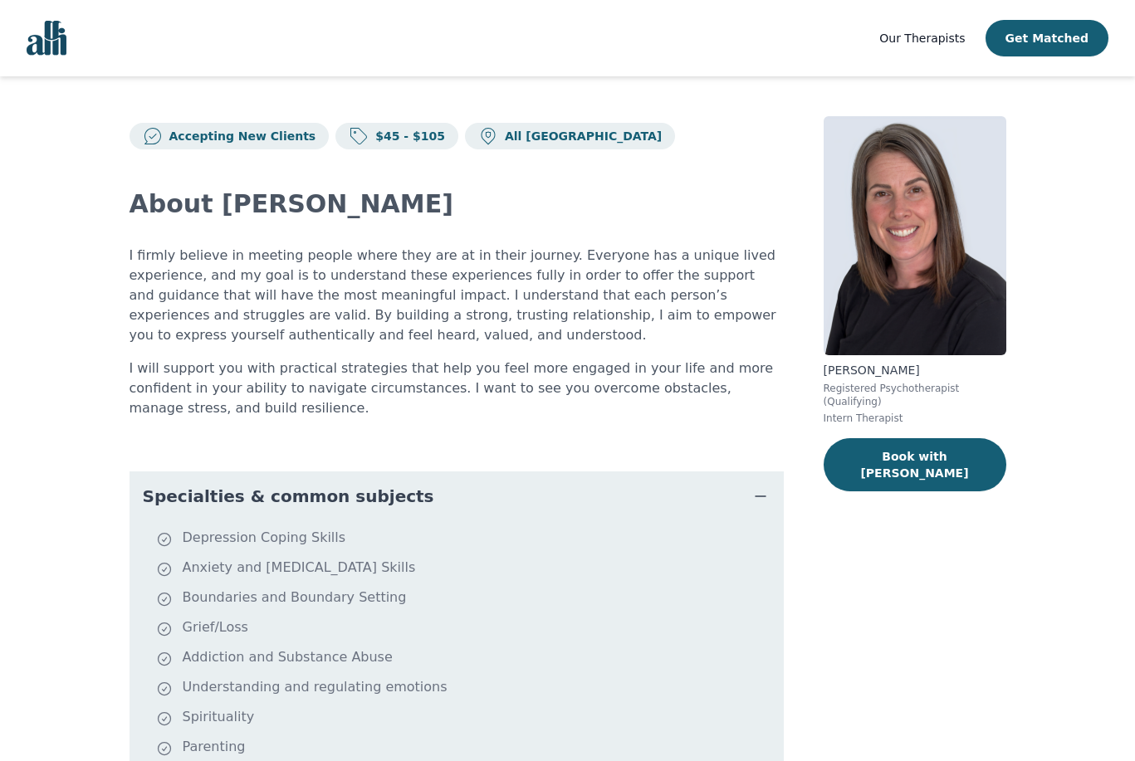
scroll to position [0, 0]
click at [764, 496] on icon "button" at bounding box center [760, 496] width 10 height 0
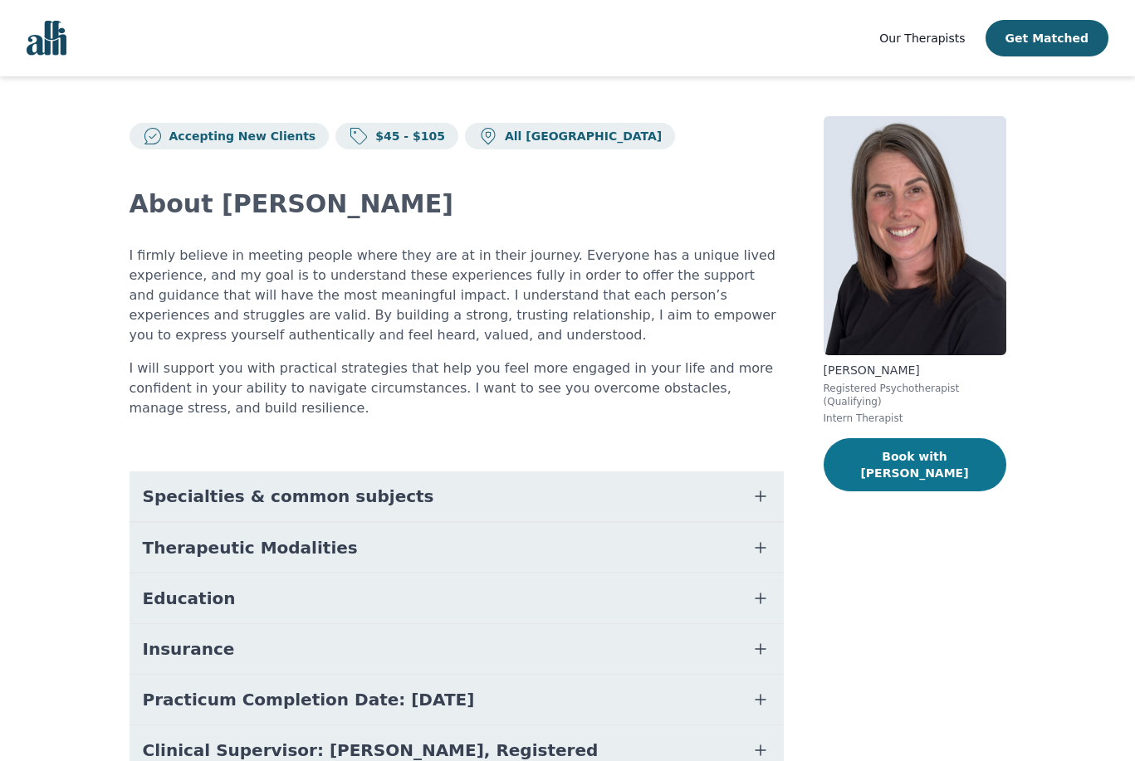
click at [890, 451] on button "Book with [PERSON_NAME]" at bounding box center [914, 464] width 183 height 53
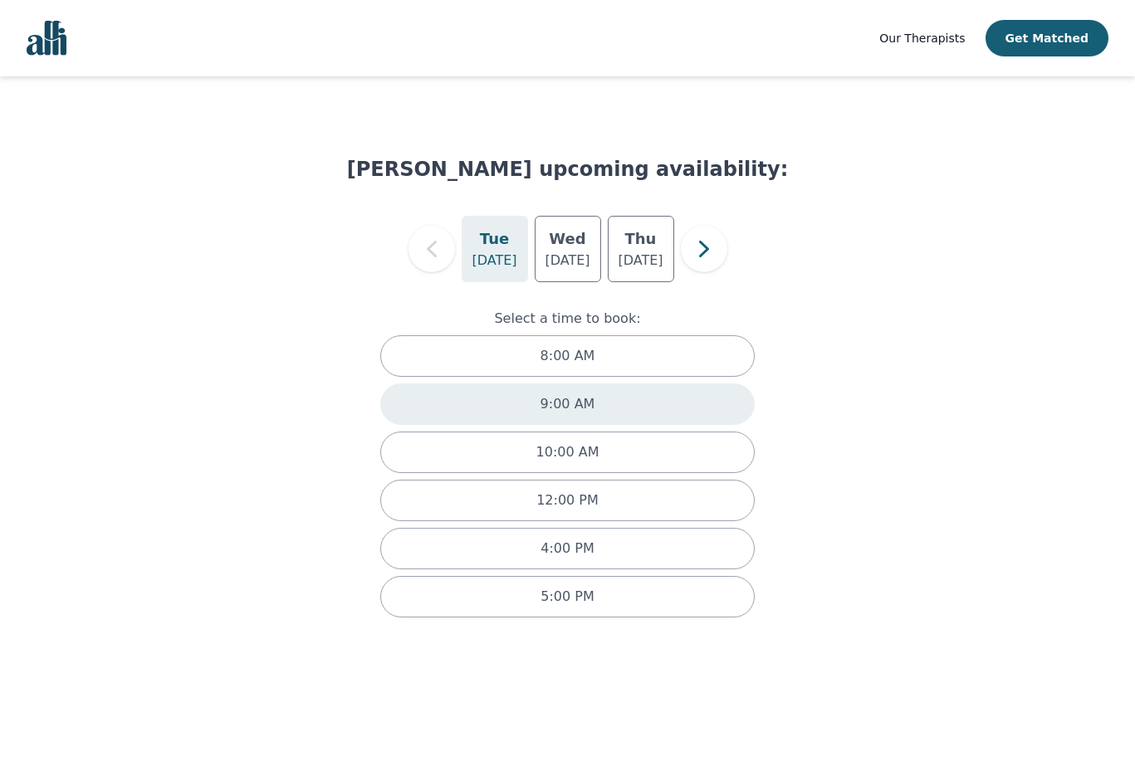
click at [500, 402] on div "9:00 AM" at bounding box center [567, 404] width 375 height 42
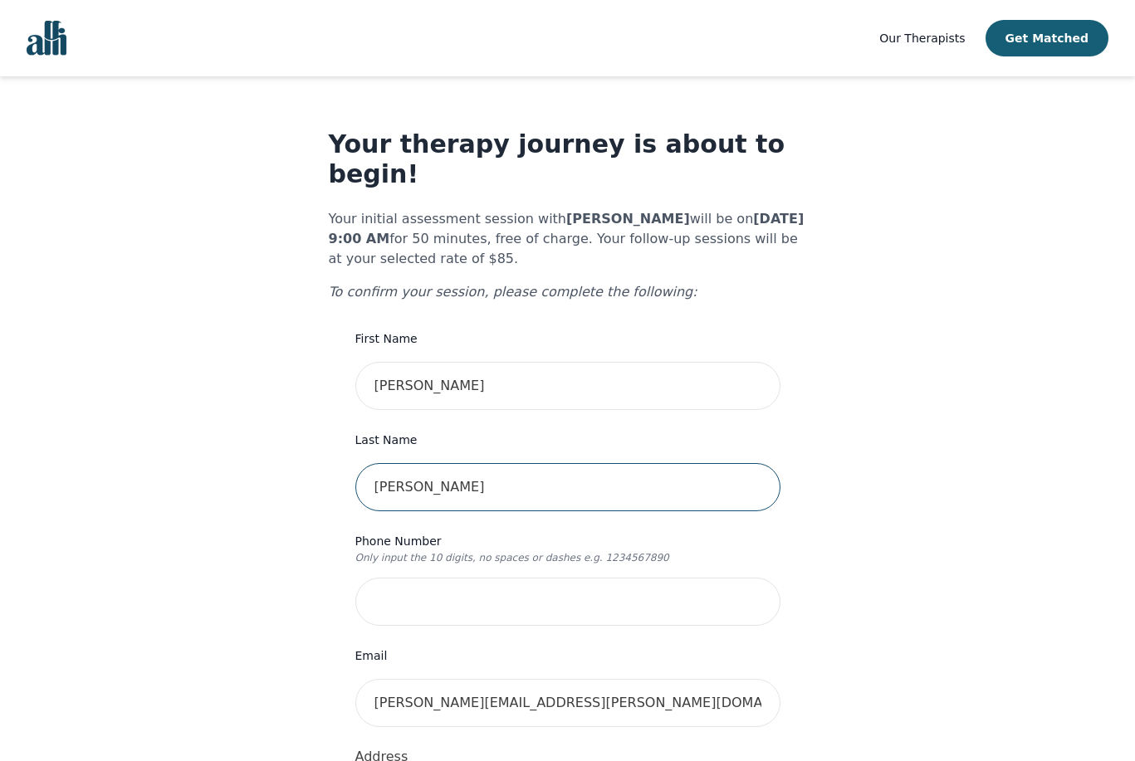
type input "[PERSON_NAME]"
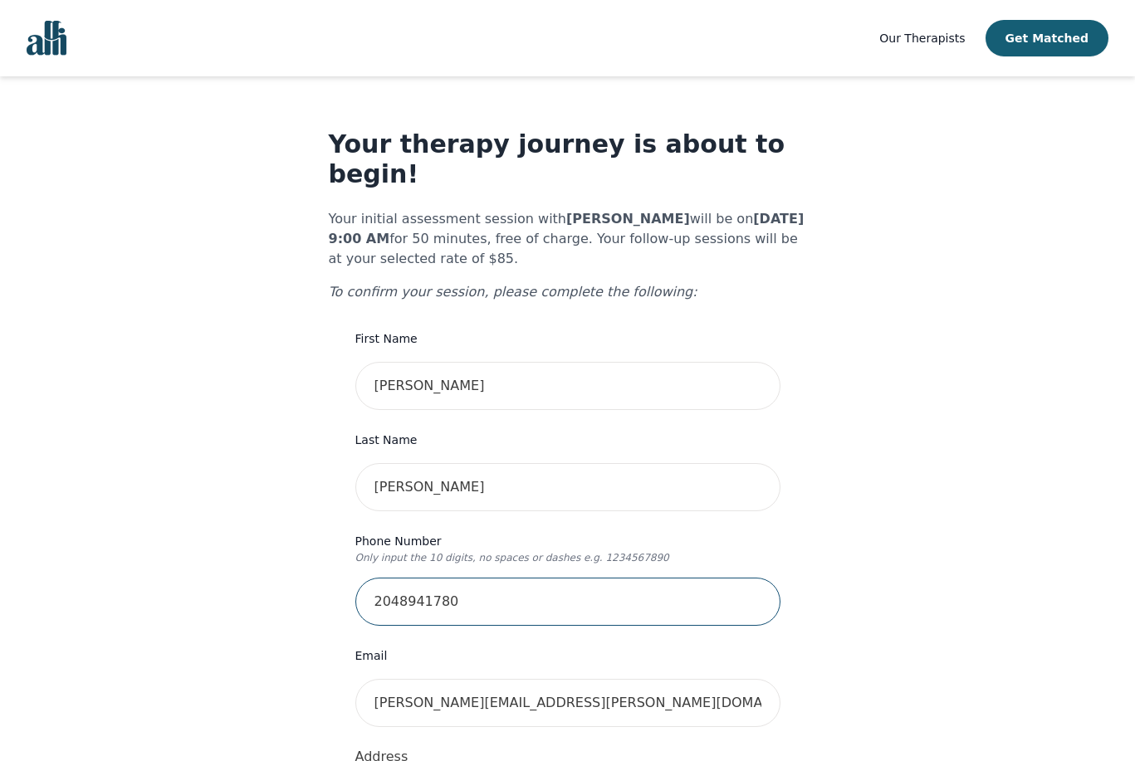
type input "2048941780"
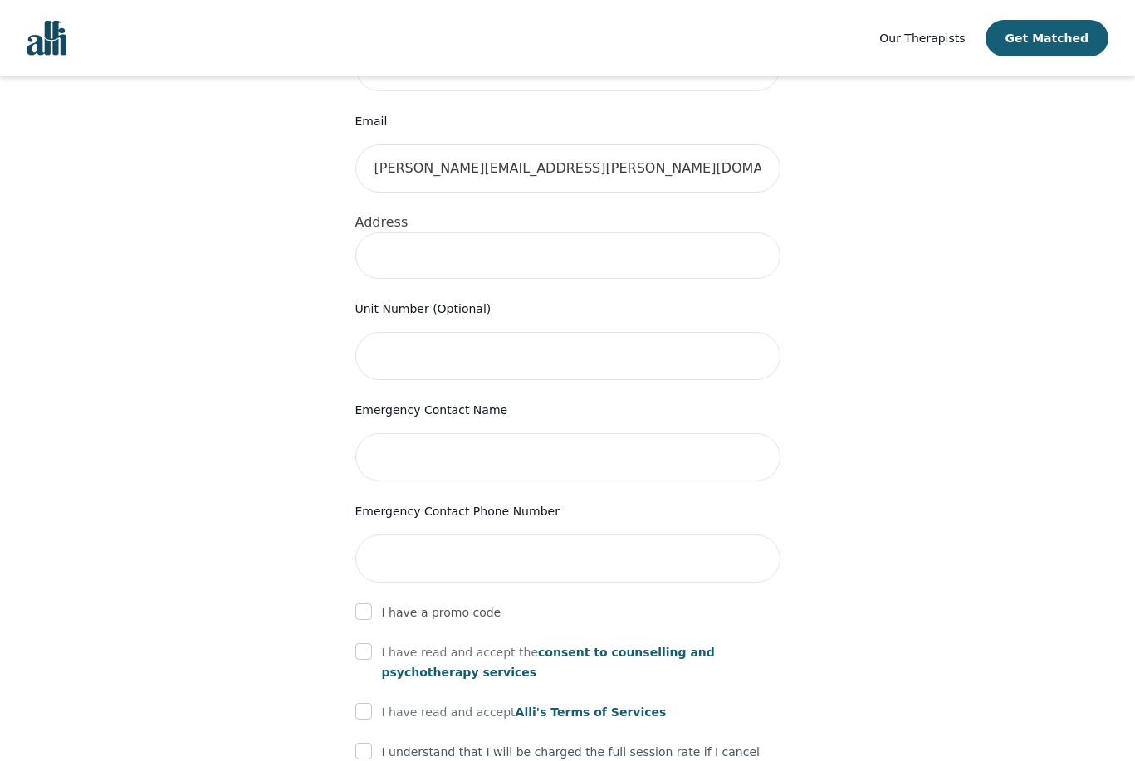
scroll to position [543, 0]
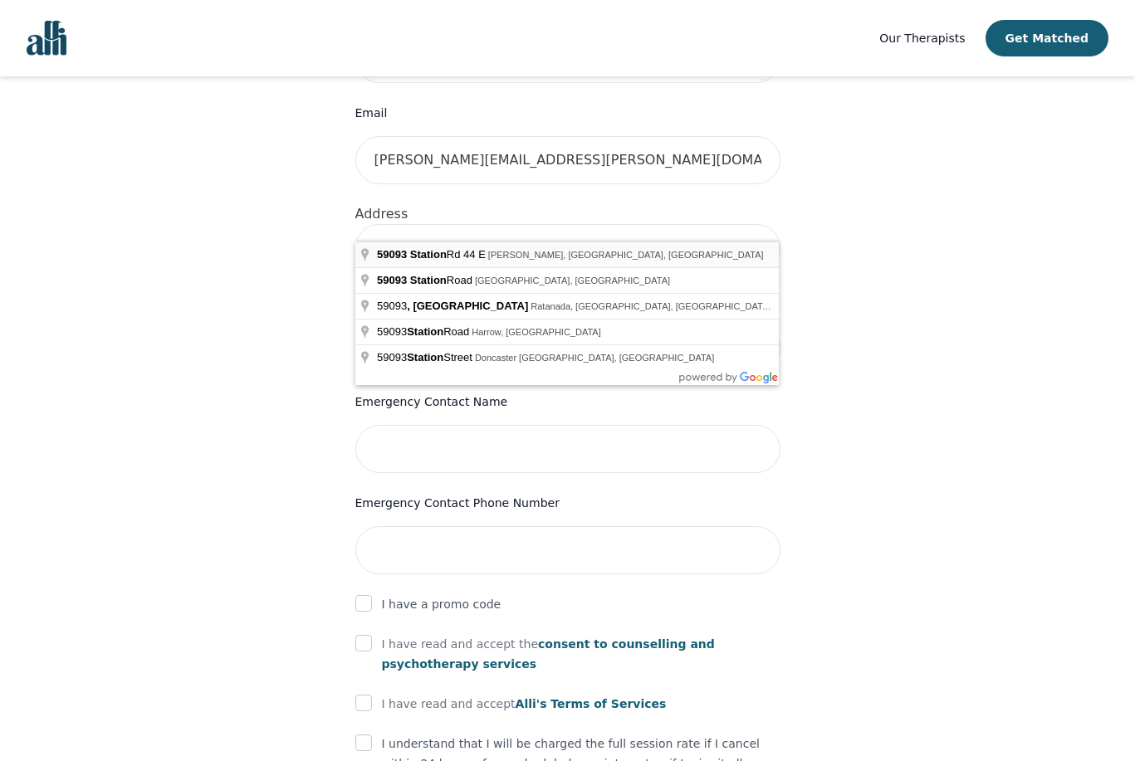
type input "[STREET_ADDRESS][PERSON_NAME]"
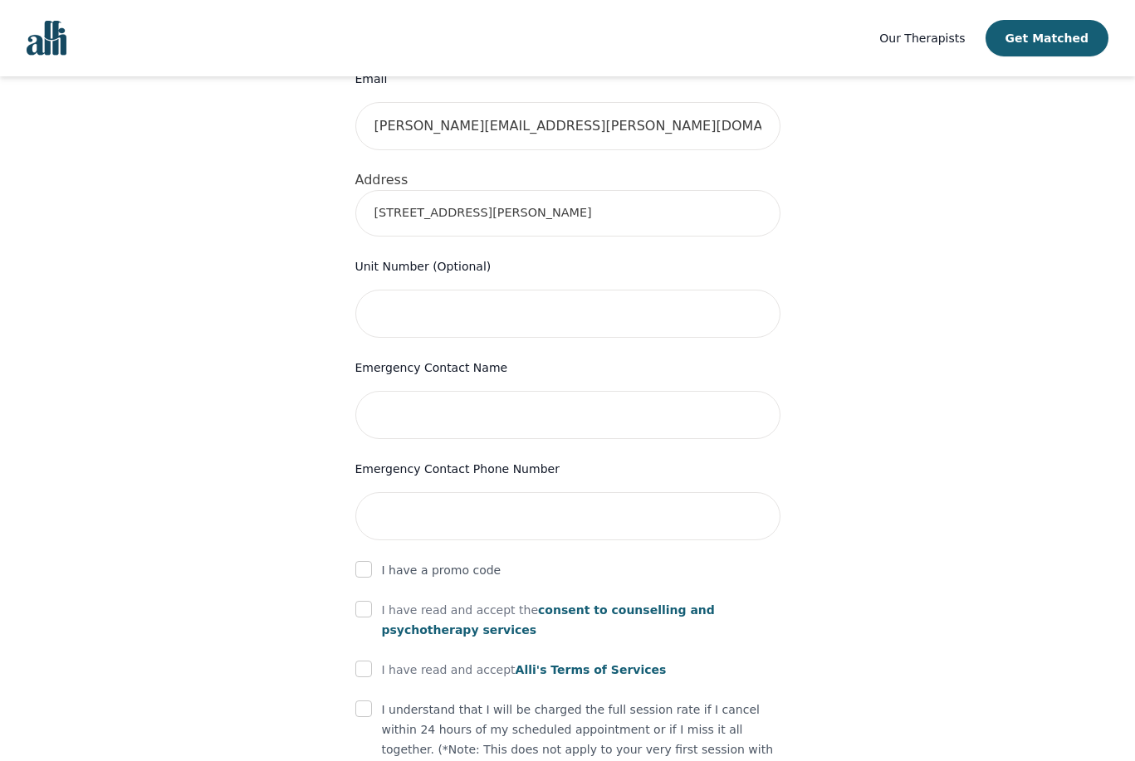
scroll to position [589, 0]
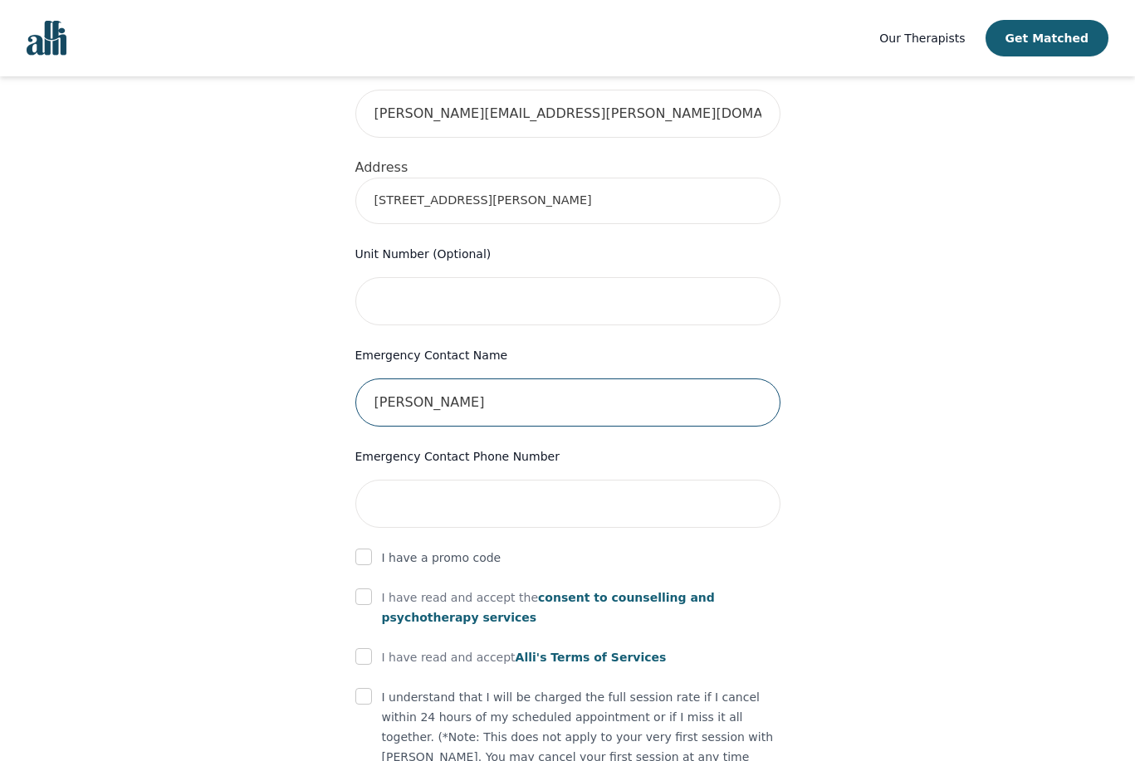
type input "[PERSON_NAME]"
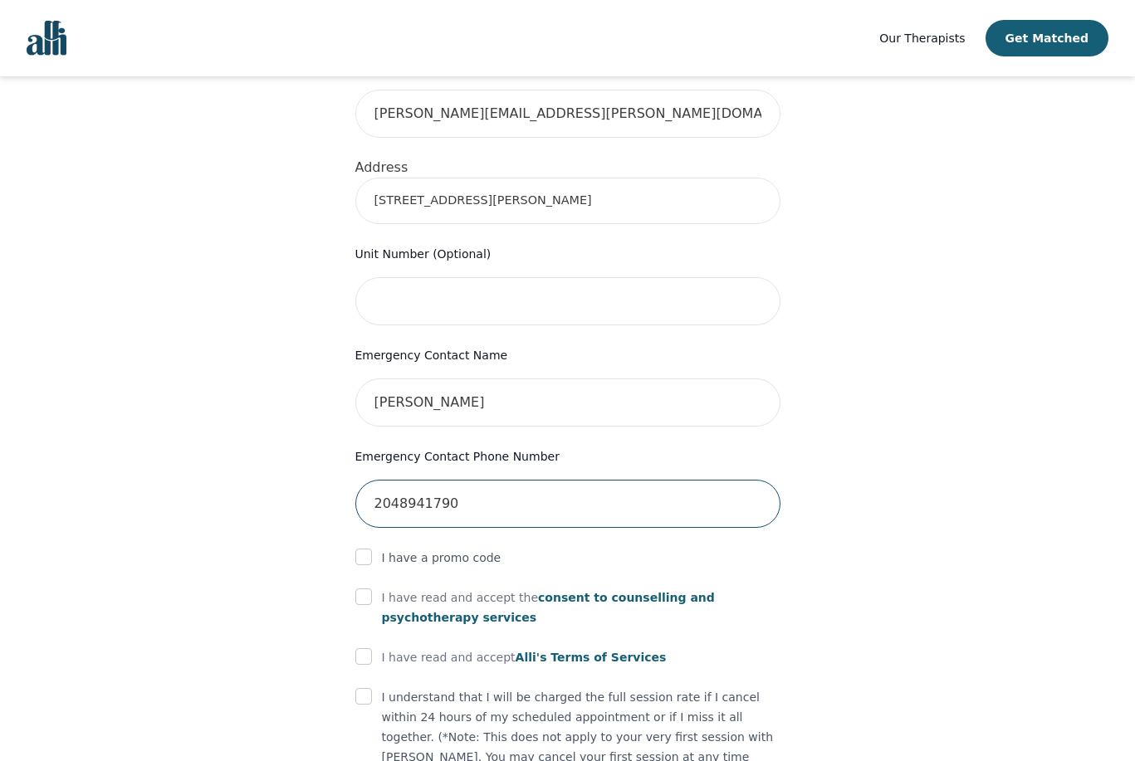
type input "2048941790"
click at [149, 415] on div "Your therapy journey is about to begin! Your initial assessment session with [P…" at bounding box center [567, 231] width 1095 height 1489
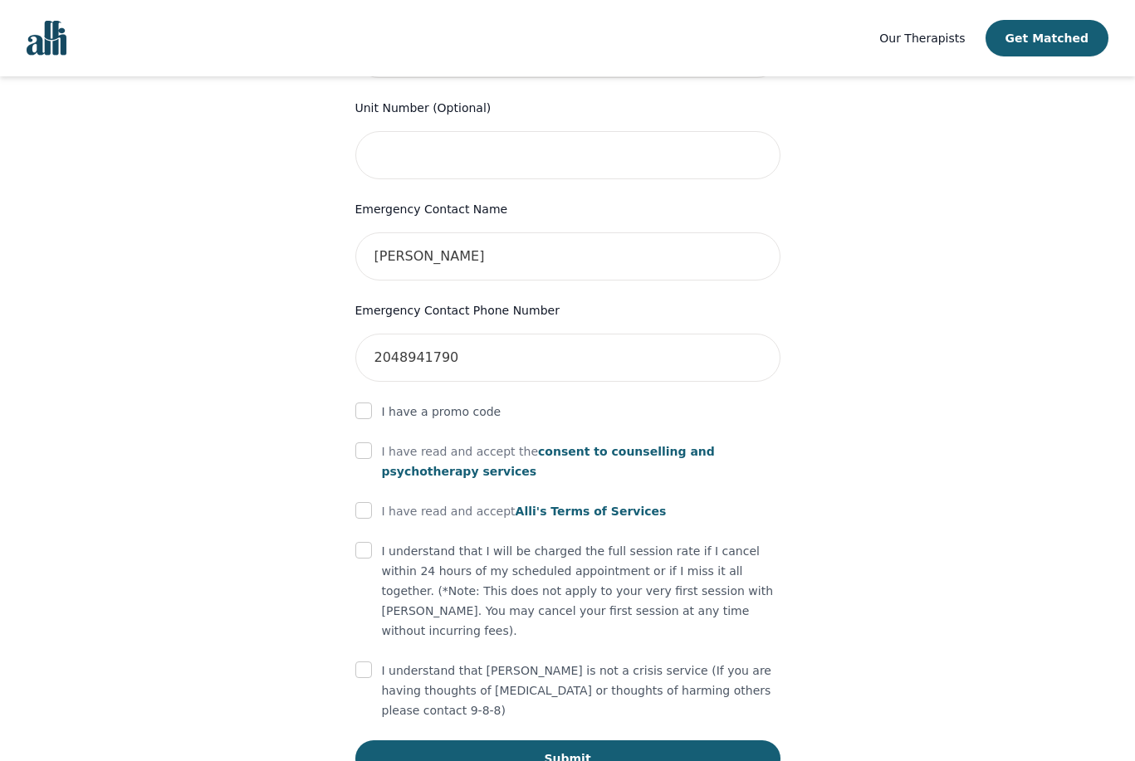
scroll to position [735, 0]
click at [364, 443] on input "checkbox" at bounding box center [363, 451] width 17 height 17
checkbox input "true"
click at [361, 503] on input "checkbox" at bounding box center [363, 511] width 17 height 17
checkbox input "true"
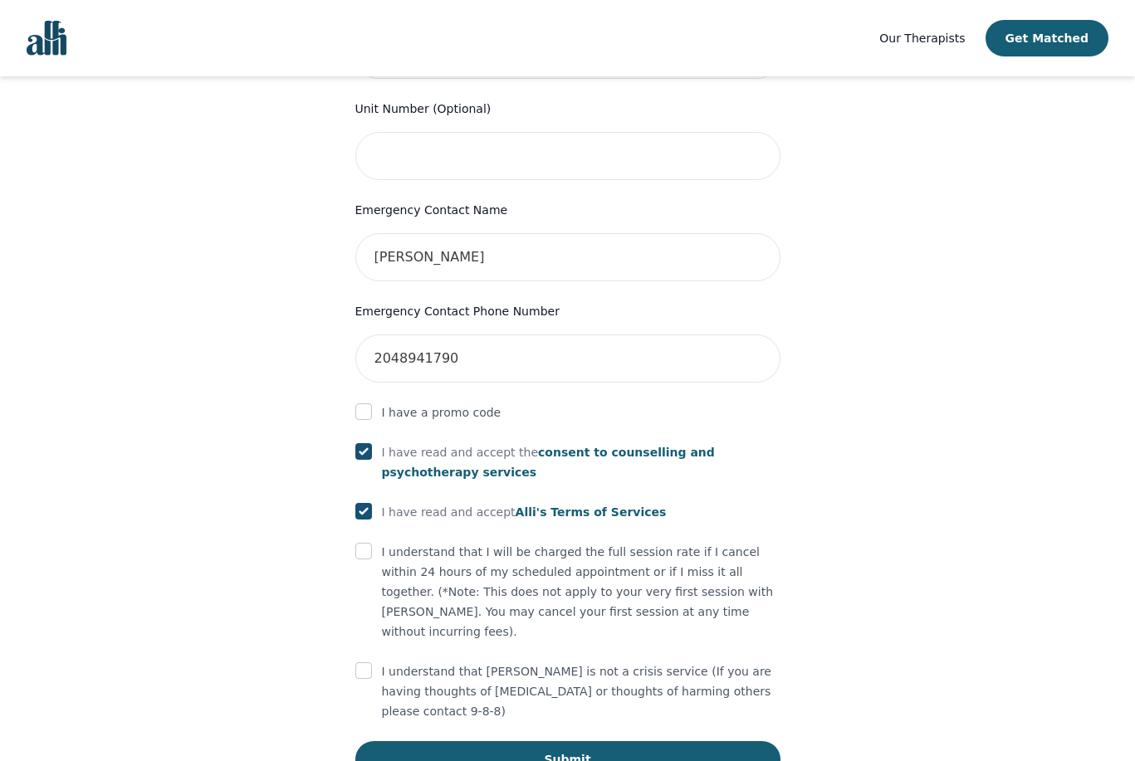
click at [362, 543] on input "checkbox" at bounding box center [363, 551] width 17 height 17
checkbox input "true"
click at [370, 662] on input "checkbox" at bounding box center [363, 670] width 17 height 17
checkbox input "true"
click at [510, 741] on button "Submit" at bounding box center [567, 759] width 425 height 37
